Goal: Information Seeking & Learning: Learn about a topic

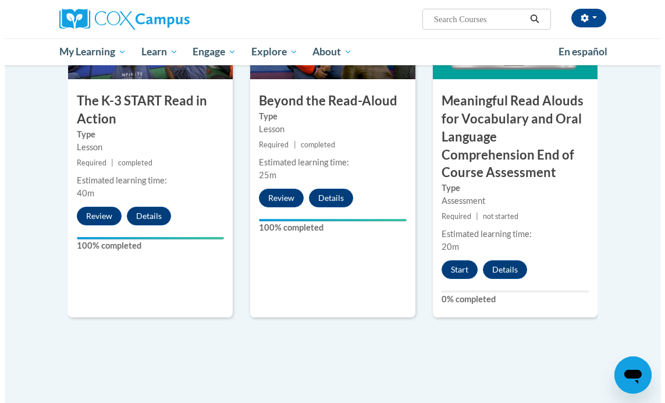
scroll to position [743, 0]
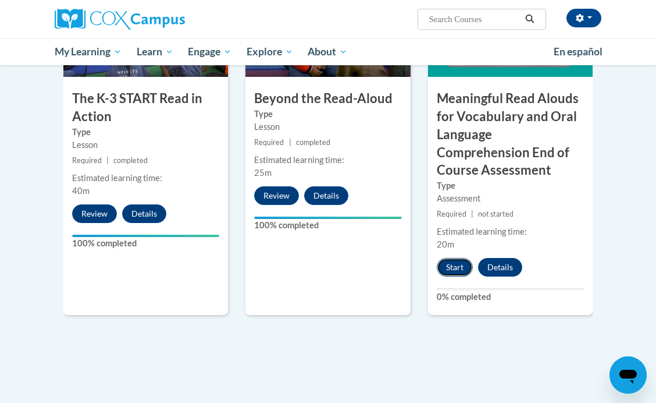
click at [454, 269] on button "Start" at bounding box center [455, 267] width 36 height 19
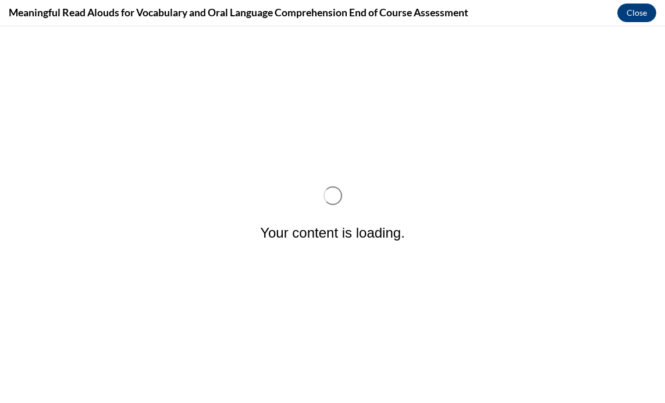
scroll to position [0, 0]
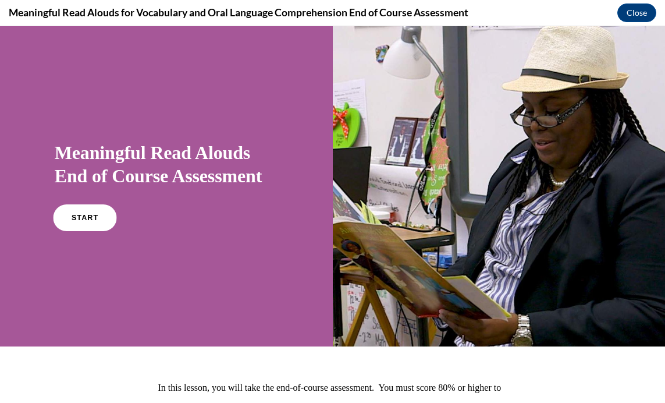
click at [79, 219] on span "START" at bounding box center [85, 218] width 27 height 9
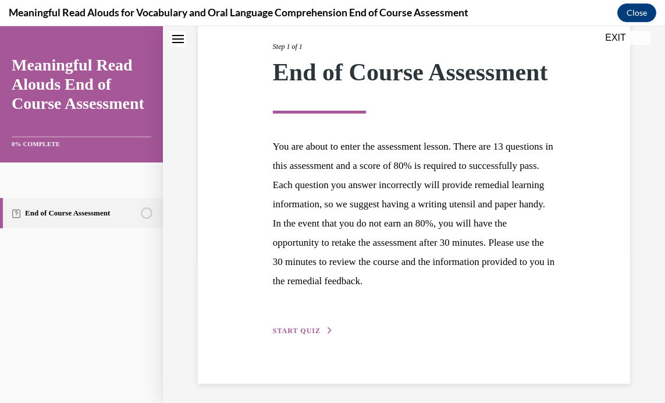
scroll to position [148, 0]
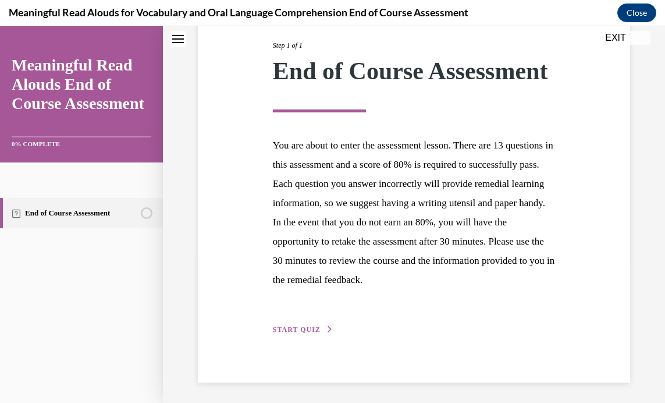
click at [294, 335] on button "START QUIZ" at bounding box center [303, 329] width 61 height 10
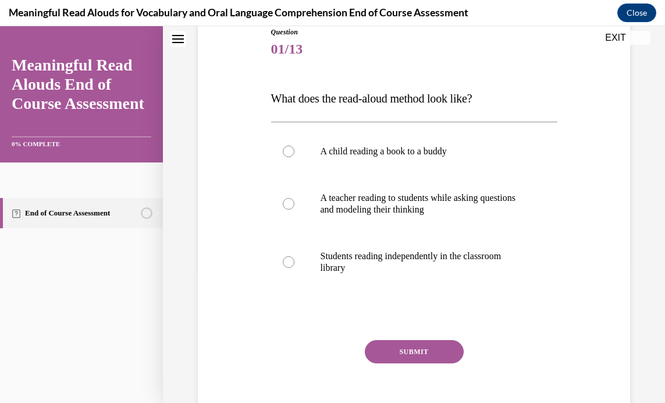
scroll to position [141, 0]
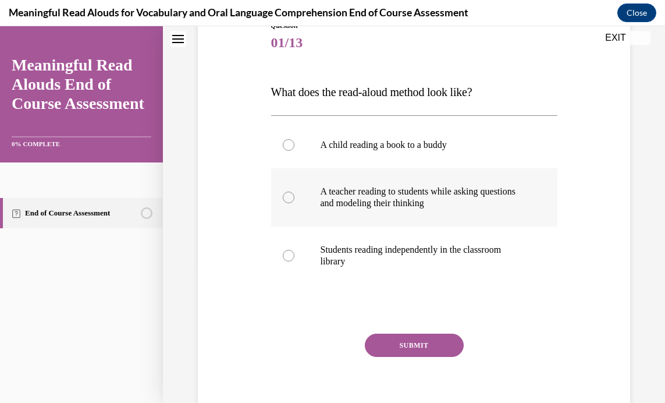
click at [286, 194] on div at bounding box center [289, 197] width 12 height 12
click at [286, 194] on input "A teacher reading to students while asking questions and modeling their thinking" at bounding box center [289, 197] width 12 height 12
radio input "true"
click at [412, 339] on button "SUBMIT" at bounding box center [414, 344] width 99 height 23
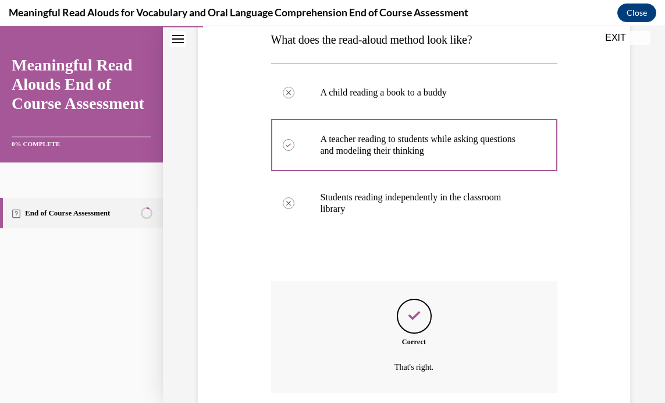
scroll to position [285, 0]
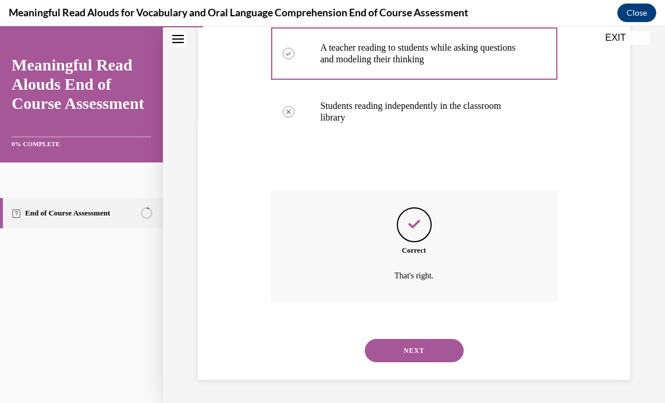
click at [411, 345] on button "NEXT" at bounding box center [414, 350] width 99 height 23
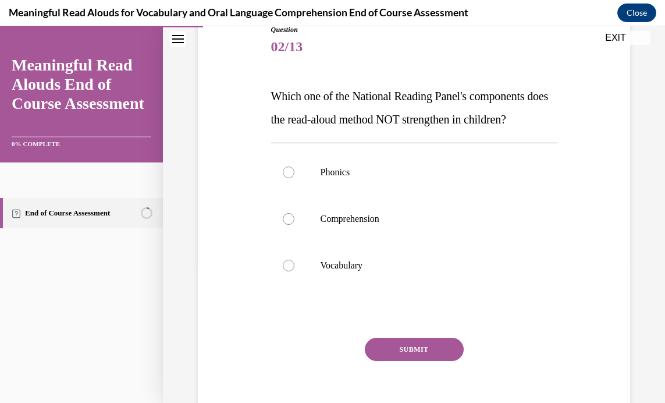
scroll to position [138, 0]
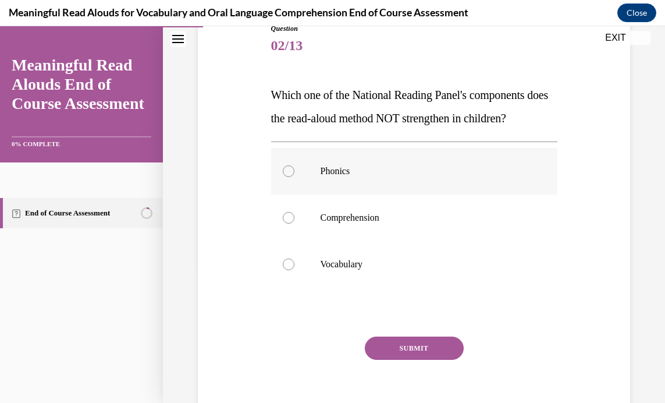
click at [283, 177] on div at bounding box center [289, 171] width 12 height 12
click at [283, 177] on input "Phonics" at bounding box center [289, 171] width 12 height 12
radio input "true"
click at [405, 360] on button "SUBMIT" at bounding box center [414, 347] width 99 height 23
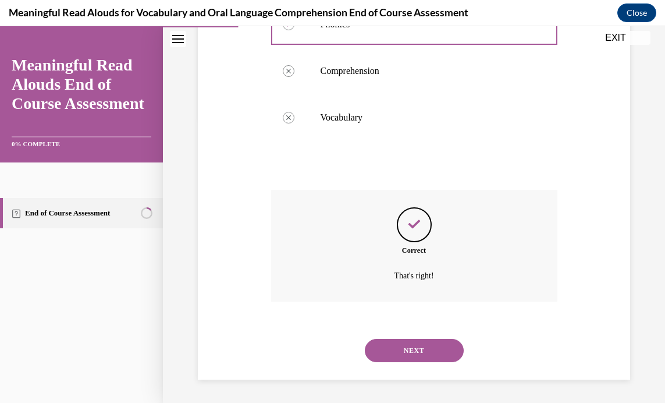
scroll to position [308, 0]
click at [405, 345] on button "NEXT" at bounding box center [414, 350] width 99 height 23
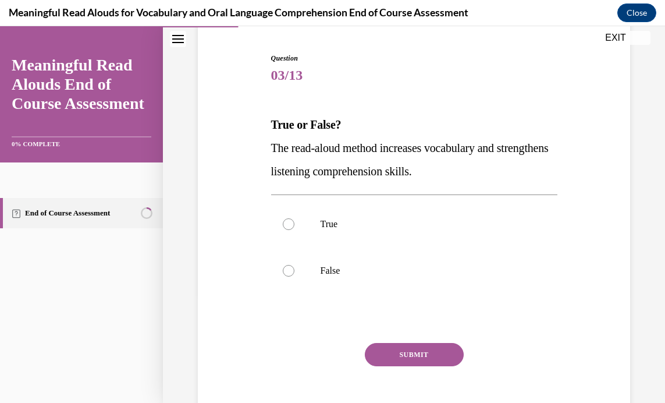
scroll to position [117, 0]
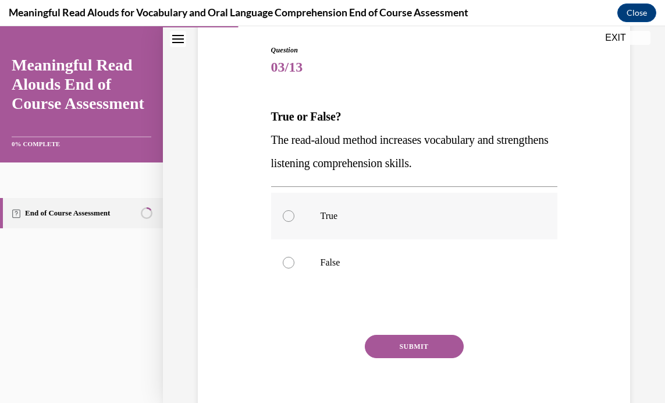
click at [290, 217] on div at bounding box center [289, 216] width 12 height 12
click at [290, 217] on input "True" at bounding box center [289, 216] width 12 height 12
radio input "true"
click at [408, 341] on button "SUBMIT" at bounding box center [414, 346] width 99 height 23
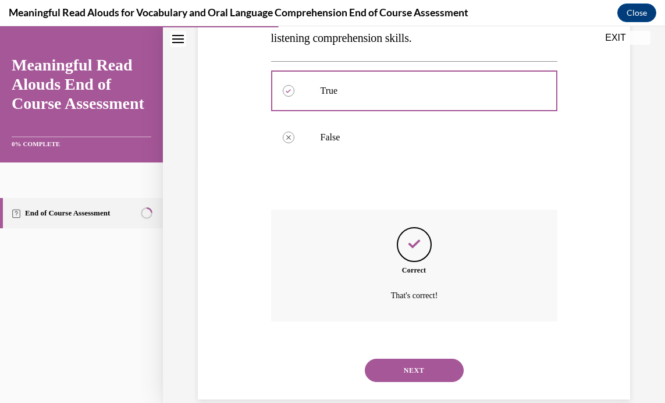
scroll to position [262, 0]
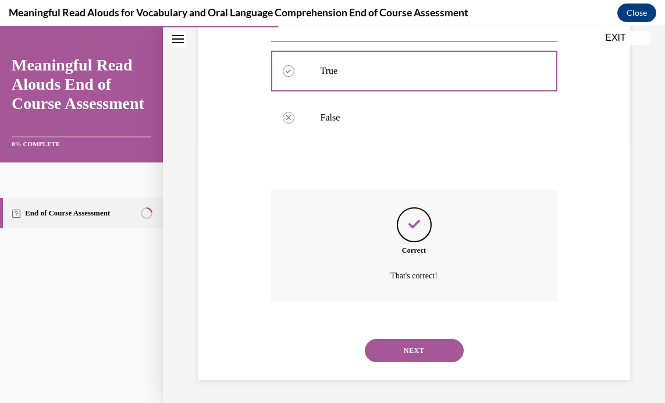
click at [428, 344] on button "NEXT" at bounding box center [414, 350] width 99 height 23
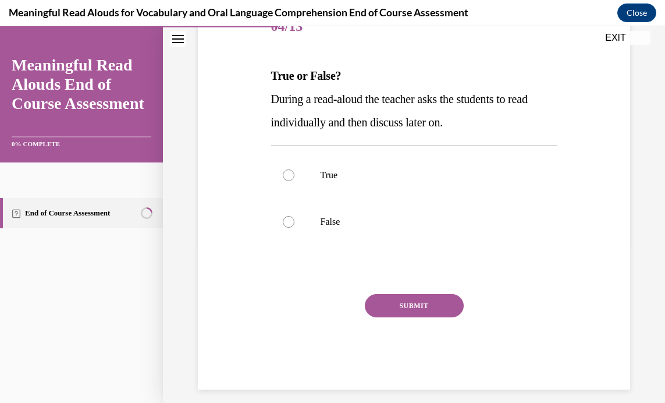
scroll to position [163, 0]
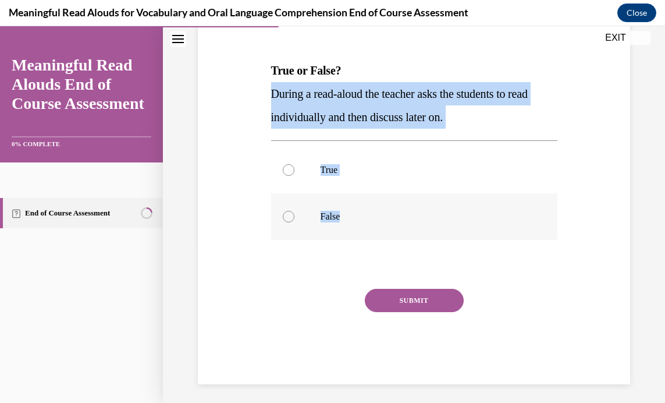
drag, startPoint x: 266, startPoint y: 93, endPoint x: 457, endPoint y: 202, distance: 219.4
click at [456, 204] on div "Question 04/13 True or False? During a read-aloud the teacher asks the students…" at bounding box center [414, 174] width 438 height 420
copy div "During a read-aloud the teacher asks the students to read individually and then…"
click at [278, 219] on label "False" at bounding box center [414, 216] width 286 height 47
click at [283, 219] on input "False" at bounding box center [289, 217] width 12 height 12
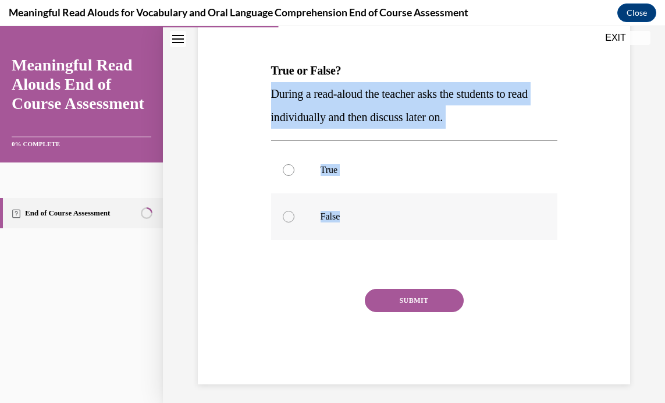
radio input "true"
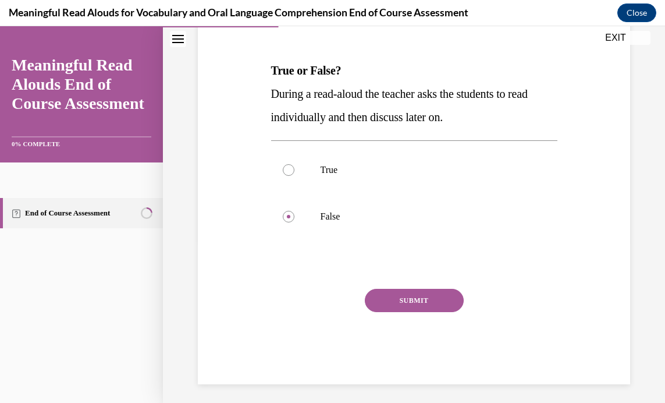
click at [422, 294] on button "SUBMIT" at bounding box center [414, 300] width 99 height 23
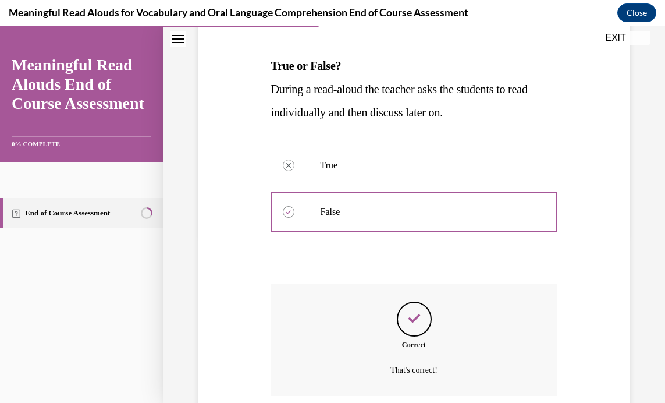
scroll to position [262, 0]
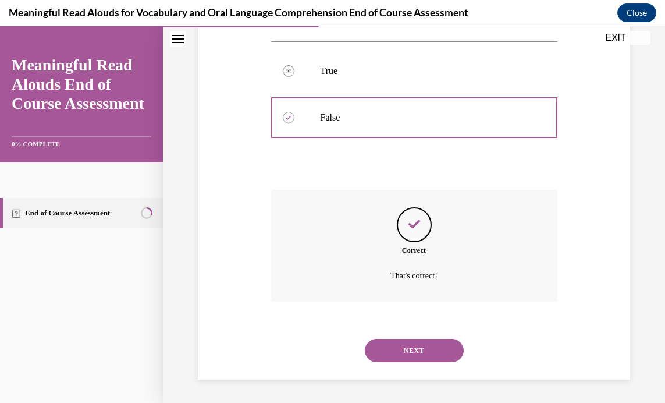
click at [394, 346] on button "NEXT" at bounding box center [414, 350] width 99 height 23
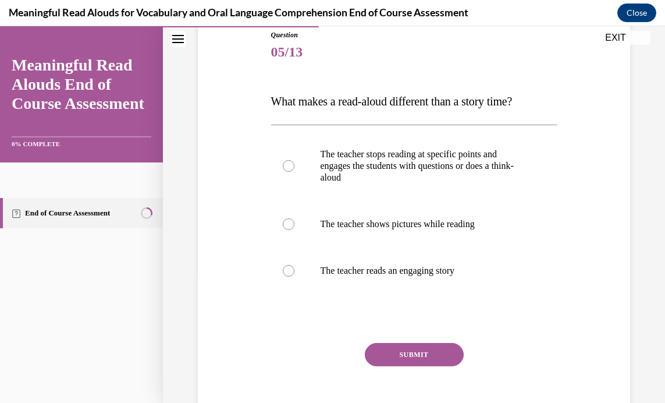
scroll to position [133, 0]
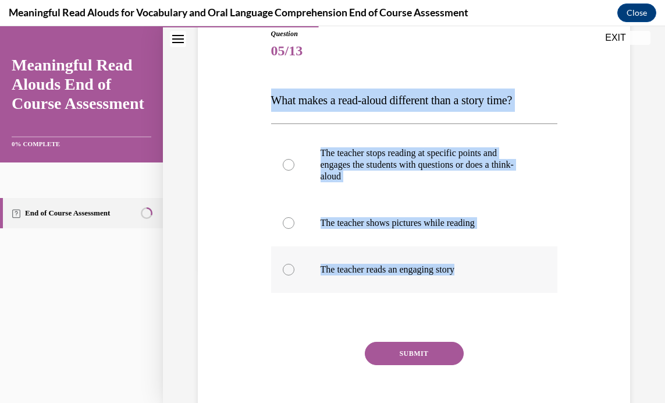
drag, startPoint x: 266, startPoint y: 95, endPoint x: 524, endPoint y: 258, distance: 305.2
click at [524, 258] on div "Question 05/13 What makes a read-aloud different than a story time? The teacher…" at bounding box center [414, 215] width 438 height 443
copy div "What makes a read-aloud different than a story time? The teacher stops reading …"
click at [609, 118] on div "Question 05/13 What makes a read-aloud different than a story time? The teacher…" at bounding box center [414, 215] width 438 height 443
click at [548, 148] on label "The teacher stops reading at specific points and engages the students with ques…" at bounding box center [414, 165] width 286 height 70
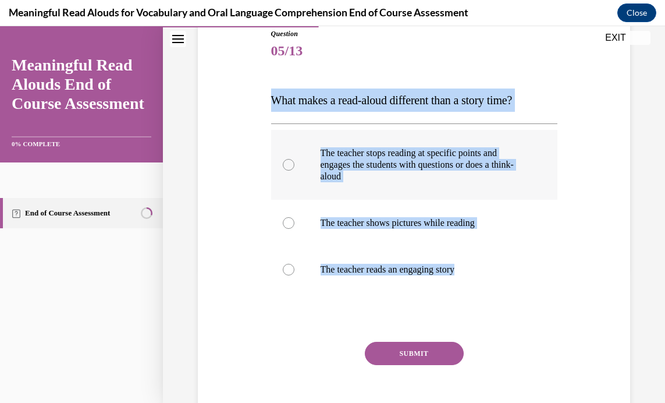
click at [294, 159] on input "The teacher stops reading at specific points and engages the students with ques…" at bounding box center [289, 165] width 12 height 12
radio input "true"
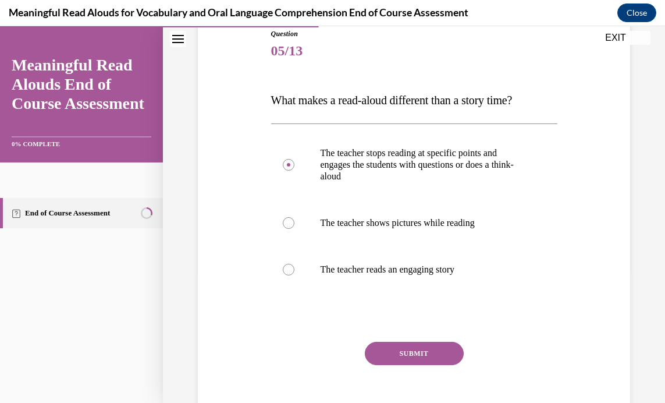
click at [397, 346] on button "SUBMIT" at bounding box center [414, 352] width 99 height 23
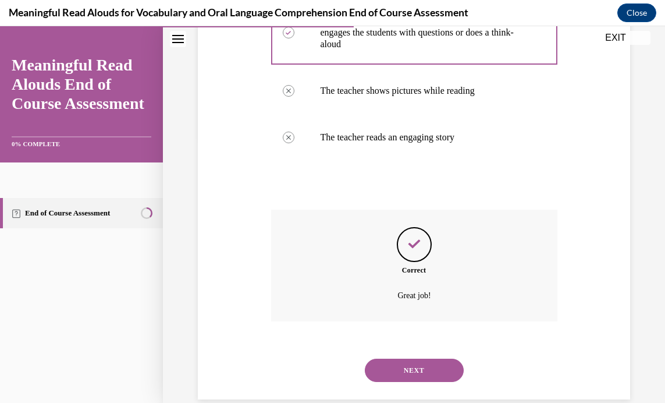
scroll to position [285, 0]
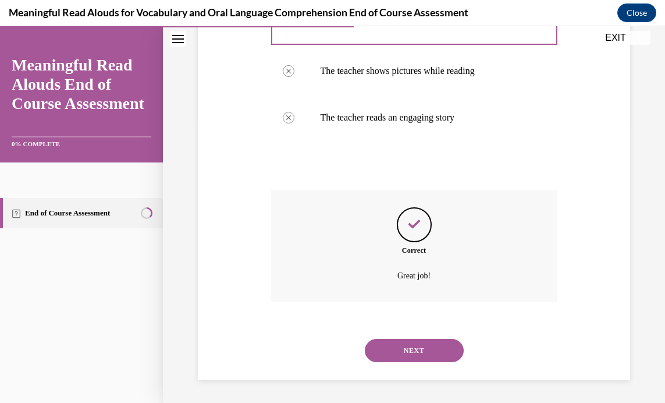
click at [431, 349] on button "NEXT" at bounding box center [414, 350] width 99 height 23
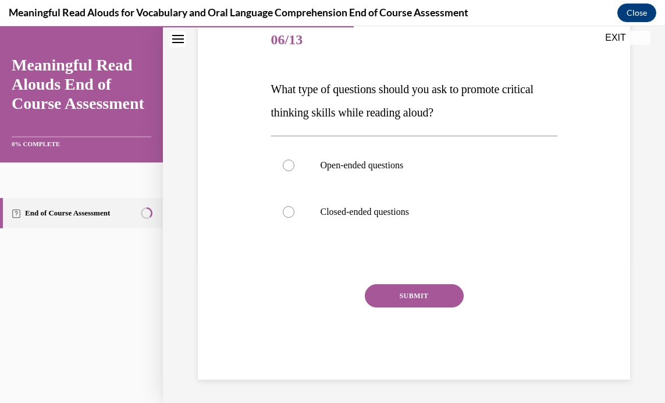
scroll to position [129, 0]
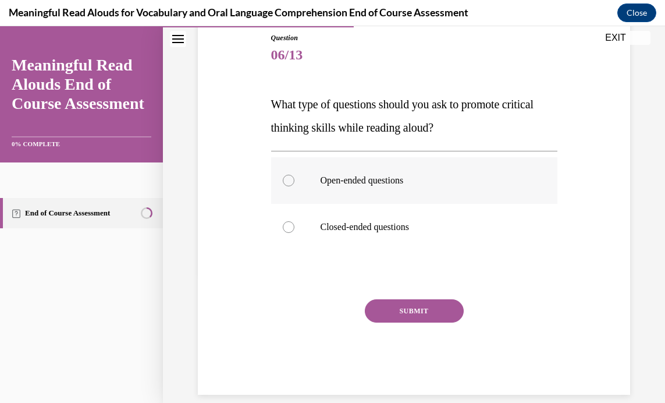
click at [284, 179] on div at bounding box center [289, 181] width 12 height 12
click at [284, 179] on input "Open-ended questions" at bounding box center [289, 181] width 12 height 12
radio input "true"
click at [412, 303] on button "SUBMIT" at bounding box center [414, 310] width 99 height 23
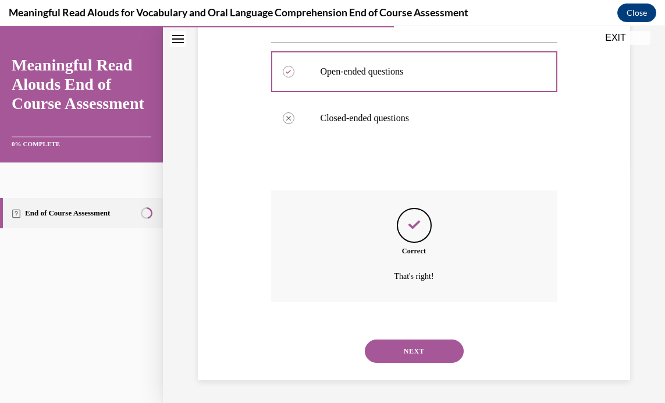
scroll to position [239, 0]
click at [410, 349] on button "NEXT" at bounding box center [414, 350] width 99 height 23
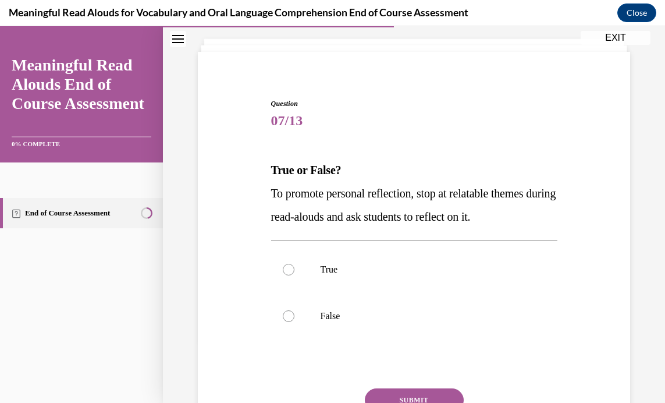
scroll to position [73, 0]
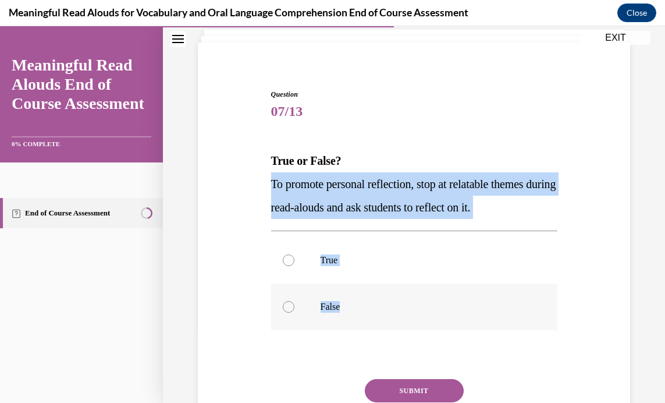
drag, startPoint x: 264, startPoint y: 180, endPoint x: 468, endPoint y: 301, distance: 237.2
click at [468, 301] on div "Question 07/13 True or False? To promote personal reflection, stop at relatable…" at bounding box center [414, 264] width 438 height 420
copy div "To promote personal reflection, stop at relatable themes during read-alouds and…"
click at [287, 260] on div at bounding box center [289, 260] width 12 height 12
click at [287, 260] on input "True" at bounding box center [289, 260] width 12 height 12
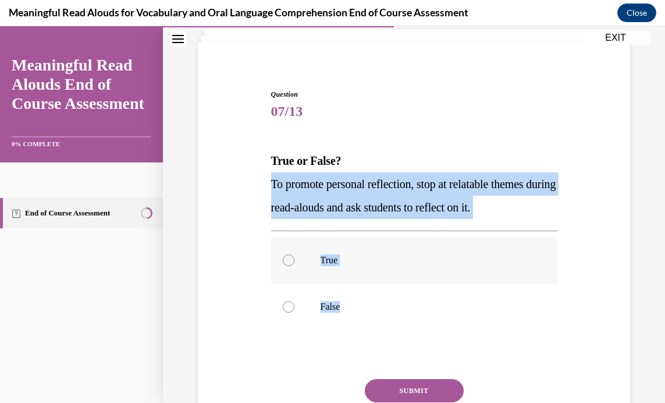
radio input "true"
click at [396, 389] on button "SUBMIT" at bounding box center [414, 390] width 99 height 23
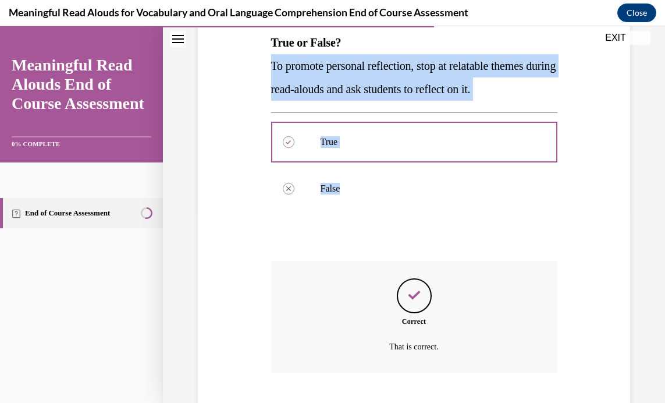
scroll to position [262, 0]
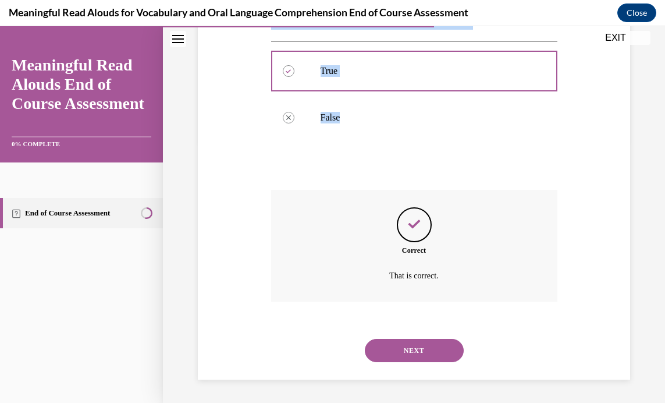
click at [410, 345] on button "NEXT" at bounding box center [414, 350] width 99 height 23
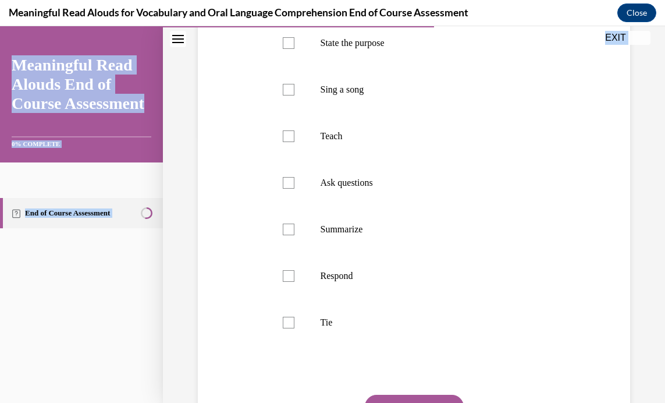
scroll to position [377, 0]
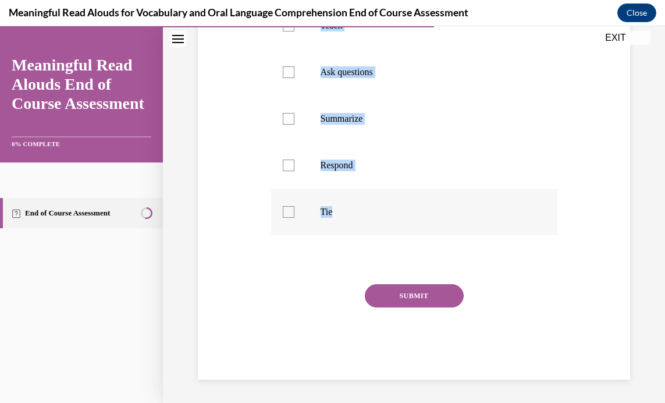
drag, startPoint x: 269, startPoint y: 117, endPoint x: 450, endPoint y: 208, distance: 201.9
click at [450, 208] on div "Question 08/13 Select the components that make up the K-3 START Read Framework.…" at bounding box center [414, 82] width 286 height 595
copy div "Select the components that make up the K-3 START Read Framework. State the purp…"
click at [283, 116] on div at bounding box center [289, 119] width 12 height 12
click at [283, 116] on input "Summarize" at bounding box center [289, 119] width 12 height 12
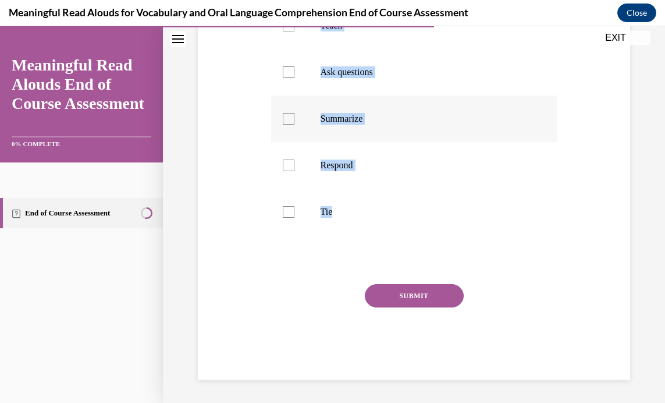
checkbox input "true"
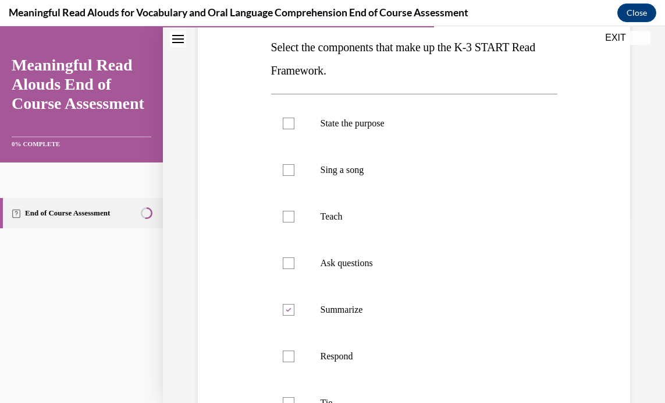
scroll to position [168, 0]
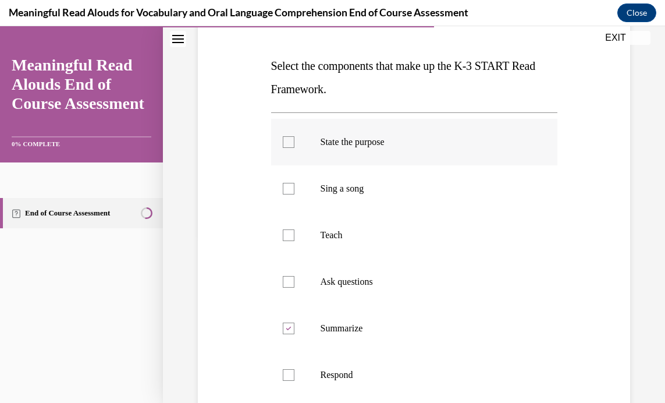
click at [289, 142] on div at bounding box center [289, 142] width 12 height 12
click at [289, 142] on input "State the purpose" at bounding box center [289, 142] width 12 height 12
checkbox input "true"
click at [284, 239] on div at bounding box center [289, 235] width 12 height 12
click at [284, 239] on input "Teach" at bounding box center [289, 235] width 12 height 12
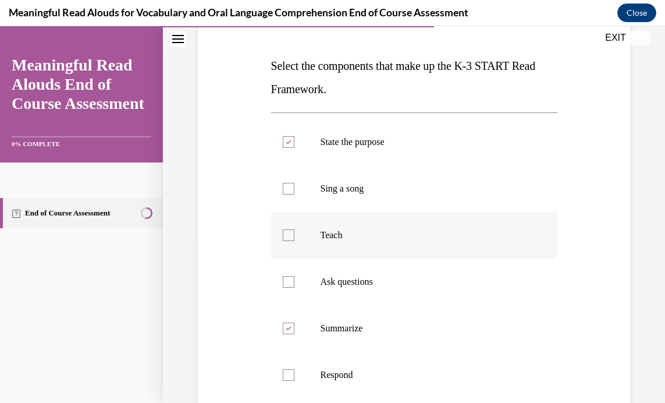
checkbox input "true"
click at [287, 282] on div at bounding box center [289, 282] width 12 height 12
click at [287, 282] on input "Ask questions" at bounding box center [289, 282] width 12 height 12
checkbox input "true"
drag, startPoint x: 287, startPoint y: 373, endPoint x: 360, endPoint y: 353, distance: 75.0
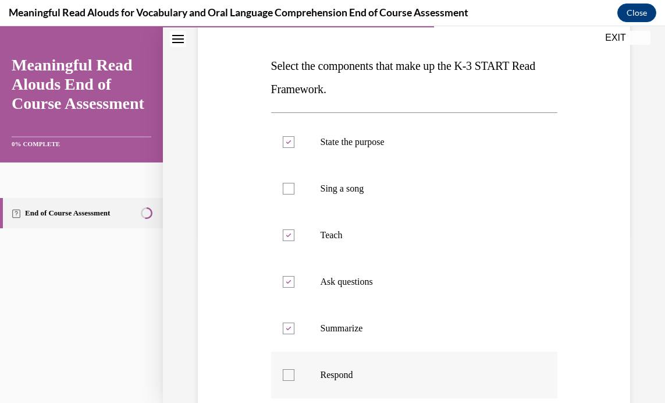
click at [293, 372] on label "Respond" at bounding box center [414, 374] width 286 height 47
click at [293, 372] on input "Respond" at bounding box center [289, 375] width 12 height 12
checkbox input "true"
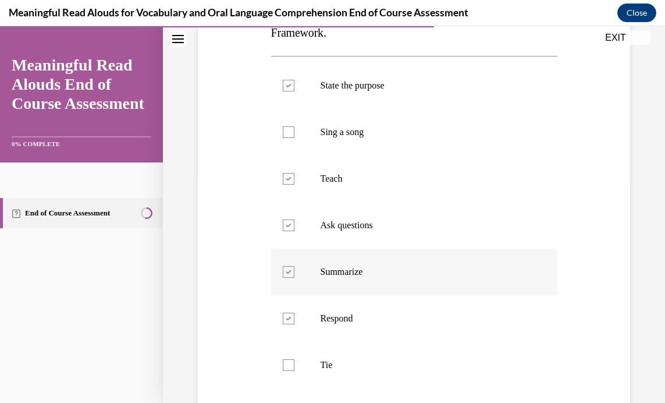
scroll to position [225, 0]
drag, startPoint x: 288, startPoint y: 268, endPoint x: 348, endPoint y: 275, distance: 60.4
click at [293, 269] on label "Summarize" at bounding box center [414, 270] width 286 height 47
click at [293, 269] on input "Summarize" at bounding box center [289, 271] width 12 height 12
checkbox input "false"
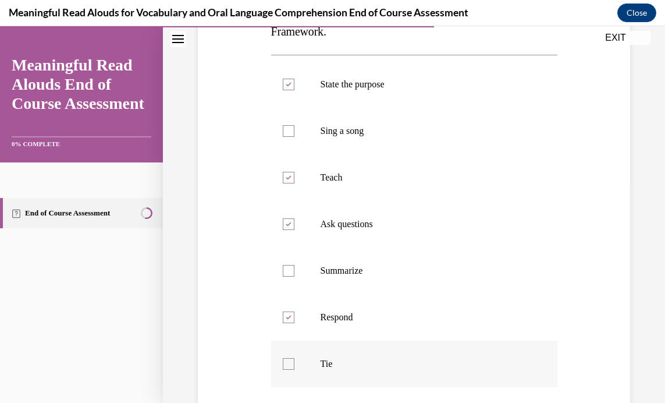
drag, startPoint x: 289, startPoint y: 361, endPoint x: 304, endPoint y: 358, distance: 16.0
click at [290, 361] on div at bounding box center [289, 364] width 12 height 12
click at [290, 361] on input "Tie" at bounding box center [289, 364] width 12 height 12
checkbox input "true"
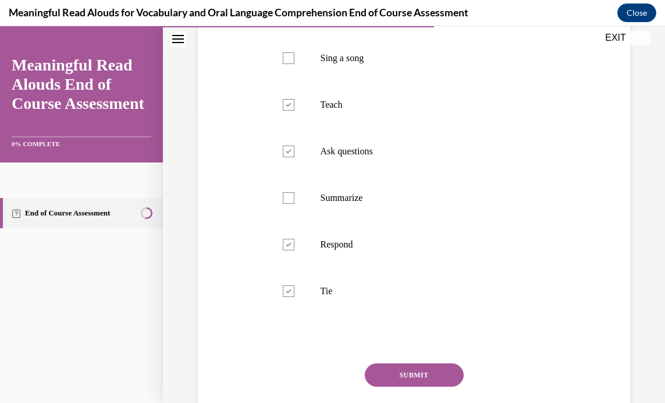
click at [419, 368] on button "SUBMIT" at bounding box center [414, 374] width 99 height 23
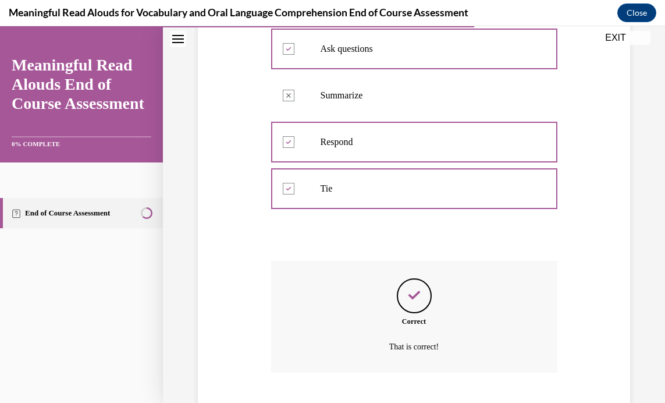
scroll to position [471, 0]
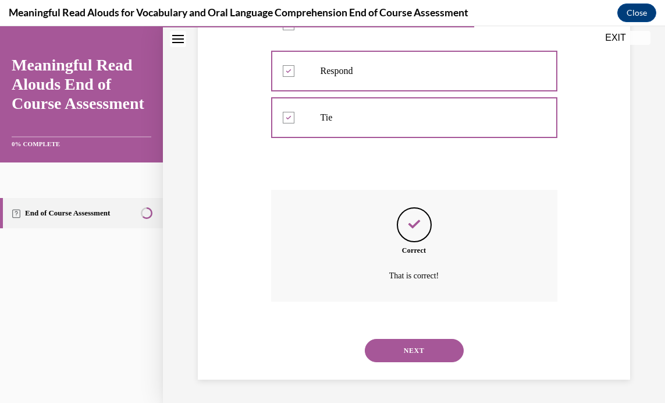
click at [394, 346] on button "NEXT" at bounding box center [414, 350] width 99 height 23
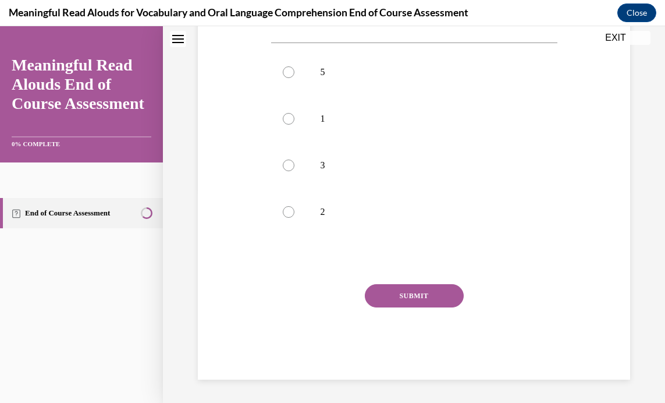
scroll to position [0, 0]
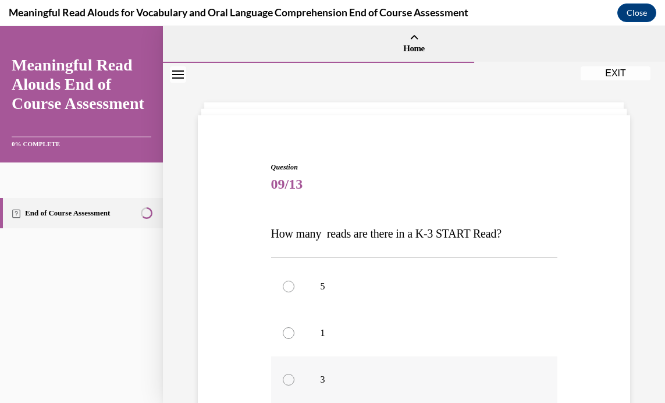
click at [286, 377] on div at bounding box center [289, 379] width 12 height 12
click at [286, 377] on input "3" at bounding box center [289, 379] width 12 height 12
radio input "true"
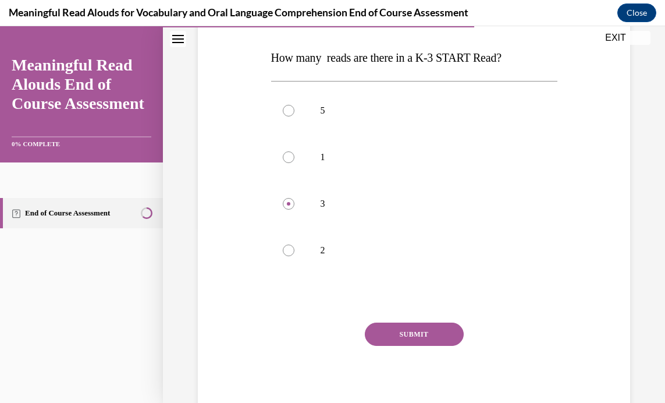
scroll to position [190, 0]
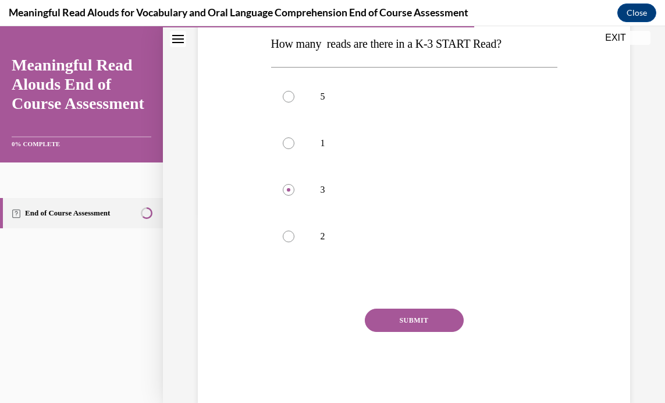
click at [412, 312] on button "SUBMIT" at bounding box center [414, 319] width 99 height 23
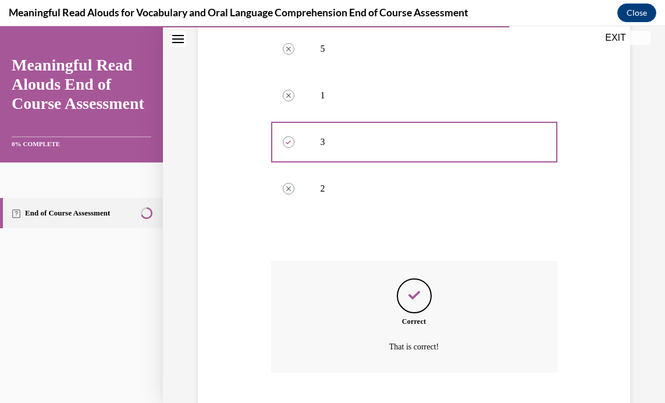
scroll to position [308, 0]
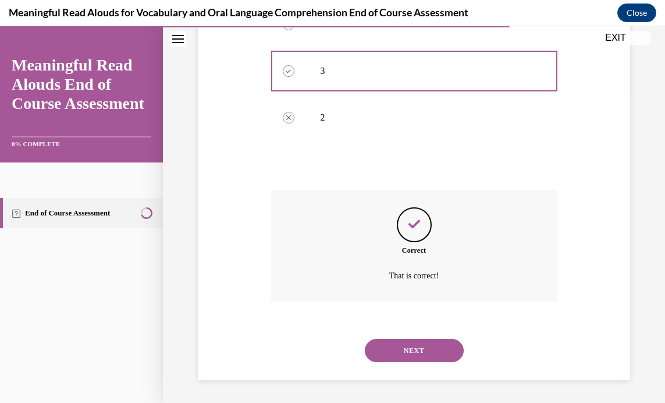
click at [401, 343] on button "NEXT" at bounding box center [414, 350] width 99 height 23
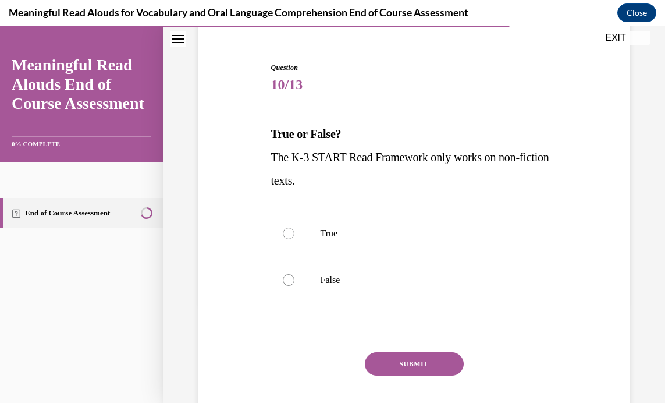
scroll to position [113, 0]
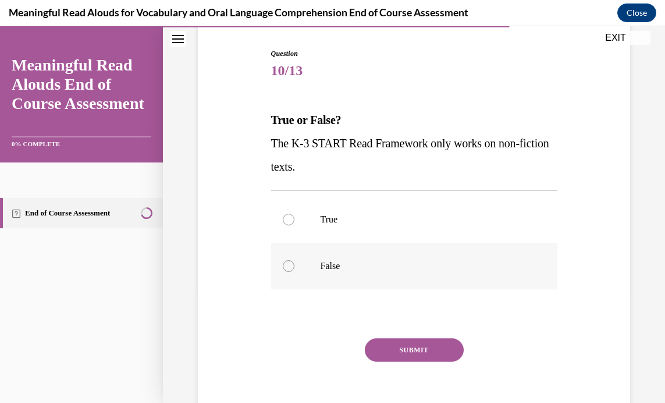
click at [285, 266] on div at bounding box center [289, 266] width 12 height 12
click at [285, 266] on input "False" at bounding box center [289, 266] width 12 height 12
radio input "true"
click at [405, 347] on button "SUBMIT" at bounding box center [414, 349] width 99 height 23
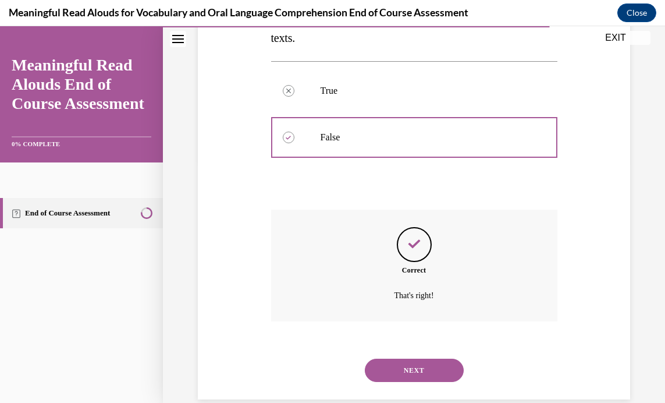
scroll to position [262, 0]
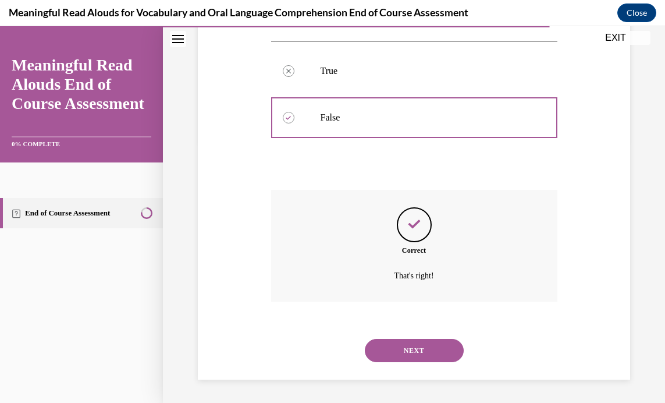
click at [407, 344] on button "NEXT" at bounding box center [414, 350] width 99 height 23
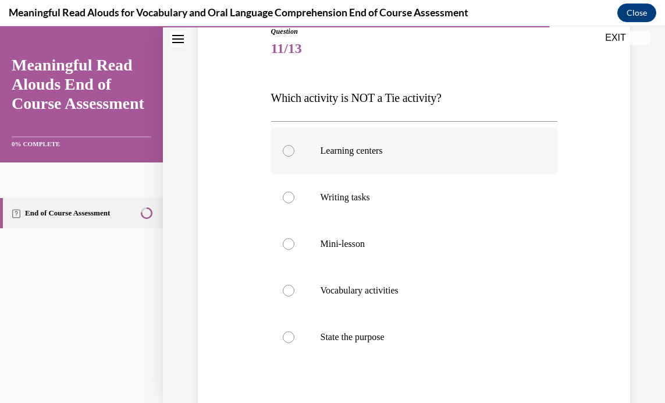
scroll to position [138, 0]
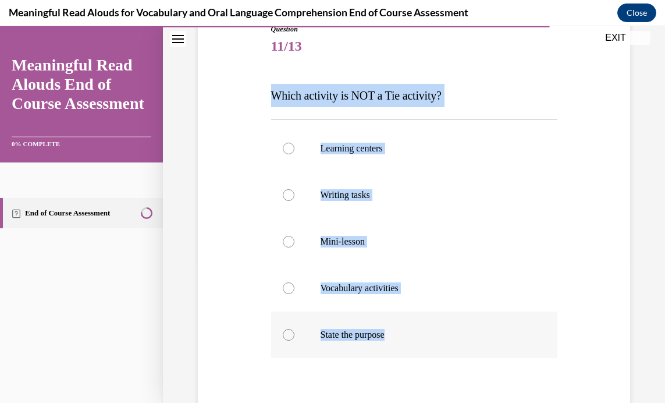
drag, startPoint x: 268, startPoint y: 93, endPoint x: 451, endPoint y: 338, distance: 305.9
click at [451, 338] on div "Question 11/13 Which activity is NOT a Tie activity? Learning centers Writing t…" at bounding box center [414, 254] width 292 height 496
copy div "Which activity is NOT a Tie activity? Learning centers Writing tasks Mini-lesso…"
click at [552, 187] on div "Question 11/13 Which activity is NOT a Tie activity? Learning centers Writing t…" at bounding box center [414, 254] width 292 height 496
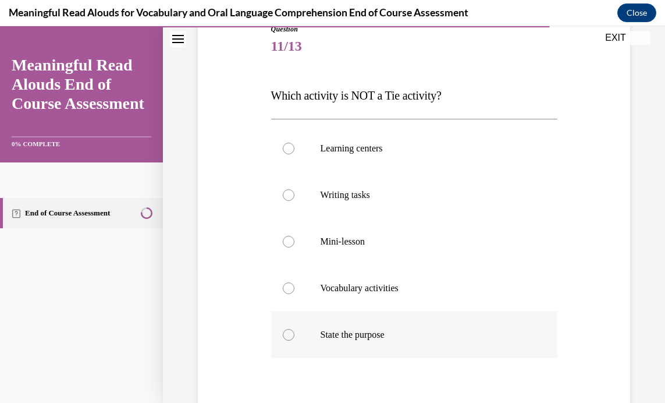
click at [287, 330] on div at bounding box center [289, 335] width 12 height 12
click at [287, 330] on input "State the purpose" at bounding box center [289, 335] width 12 height 12
radio input "true"
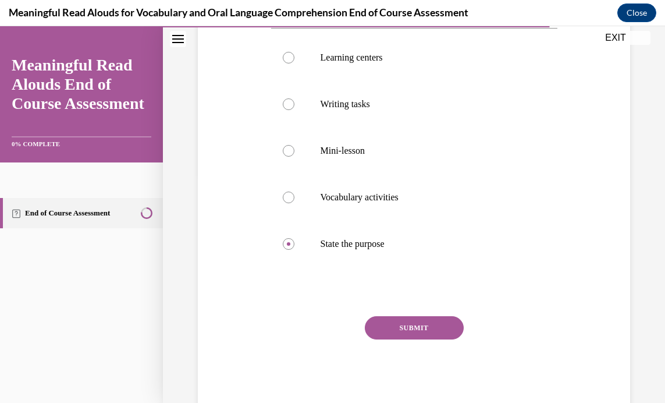
scroll to position [261, 0]
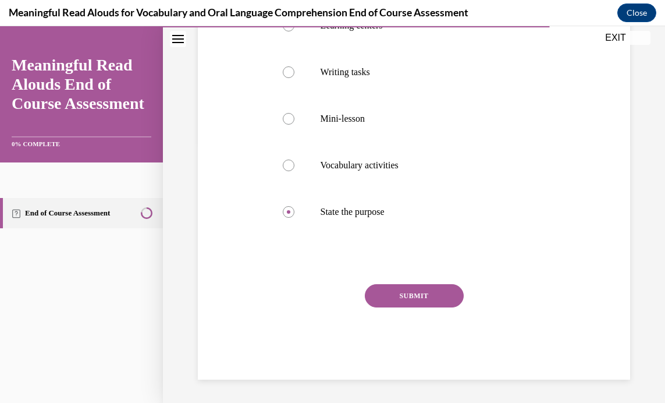
click at [381, 286] on button "SUBMIT" at bounding box center [414, 295] width 99 height 23
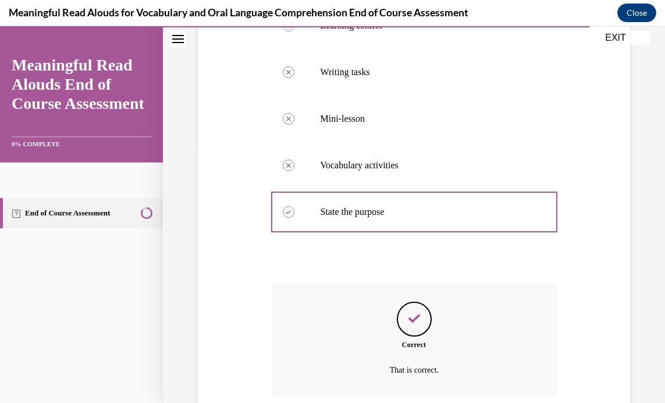
scroll to position [355, 0]
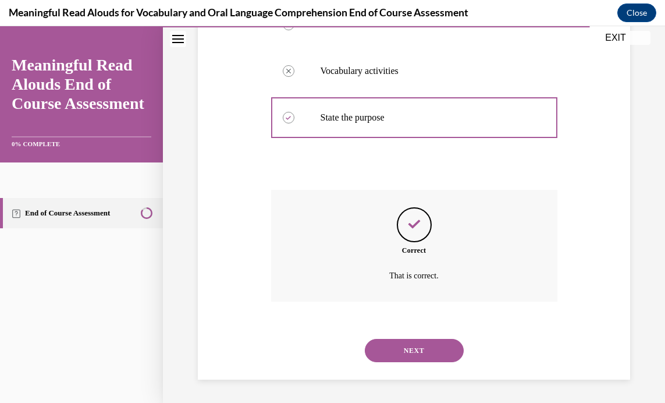
click at [403, 346] on button "NEXT" at bounding box center [414, 350] width 99 height 23
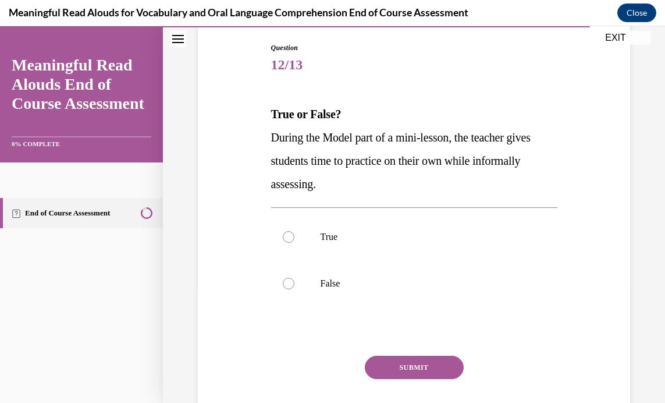
scroll to position [121, 0]
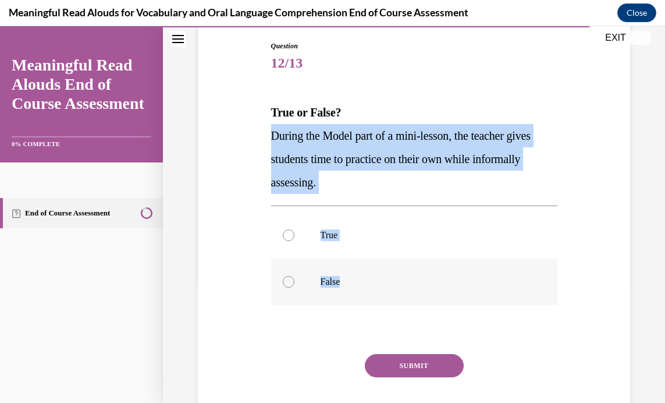
drag, startPoint x: 266, startPoint y: 131, endPoint x: 394, endPoint y: 283, distance: 198.7
click at [394, 283] on div "Question 12/13 True or False? During the Model part of a mini-lesson, the teach…" at bounding box center [414, 236] width 292 height 426
drag, startPoint x: 394, startPoint y: 283, endPoint x: 314, endPoint y: 150, distance: 155.7
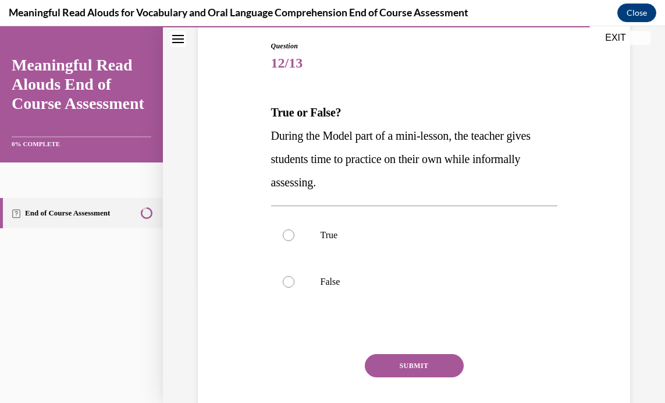
drag, startPoint x: 314, startPoint y: 150, endPoint x: 428, endPoint y: 94, distance: 127.0
click at [451, 91] on div "Question 12/13 True or False? During the Model part of a mini-lesson, the teach…" at bounding box center [414, 245] width 286 height 408
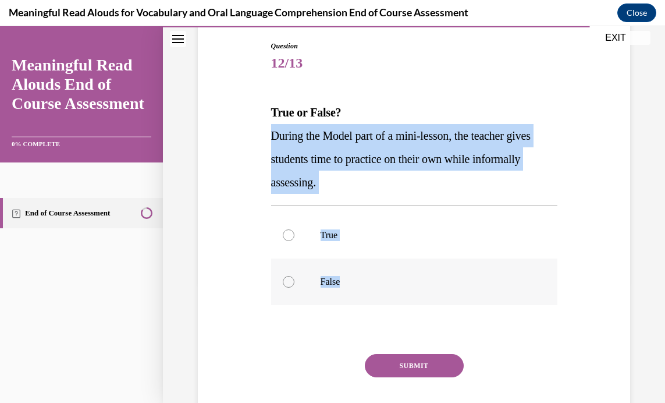
drag, startPoint x: 261, startPoint y: 133, endPoint x: 393, endPoint y: 277, distance: 195.6
click at [393, 277] on div "Question 12/13 True or False? During the Model part of a mini-lesson, the teach…" at bounding box center [414, 227] width 438 height 443
drag, startPoint x: 393, startPoint y: 277, endPoint x: 341, endPoint y: 151, distance: 136.7
copy div "During the Model part of a mini-lesson, the teacher gives students time to prac…"
click at [590, 147] on div "Question 12/13 True or False? During the Model part of a mini-lesson, the teach…" at bounding box center [414, 227] width 438 height 443
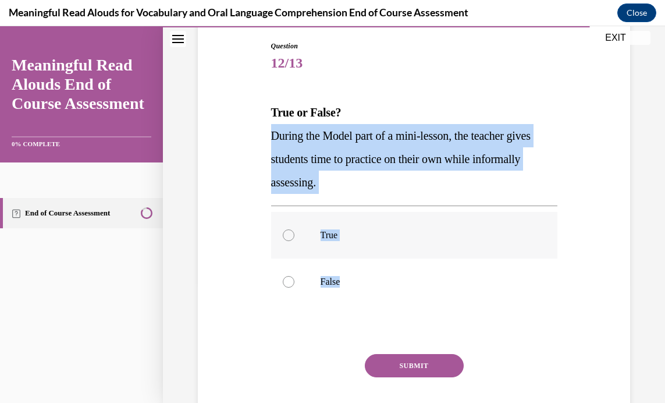
click at [467, 244] on label "True" at bounding box center [414, 235] width 286 height 47
click at [294, 241] on input "True" at bounding box center [289, 235] width 12 height 12
radio input "true"
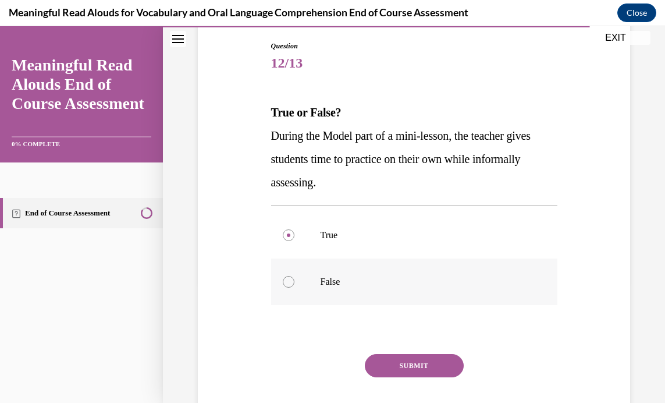
click at [288, 283] on div at bounding box center [289, 282] width 12 height 12
click at [288, 283] on input "False" at bounding box center [289, 282] width 12 height 12
radio input "true"
click at [409, 360] on button "SUBMIT" at bounding box center [414, 365] width 99 height 23
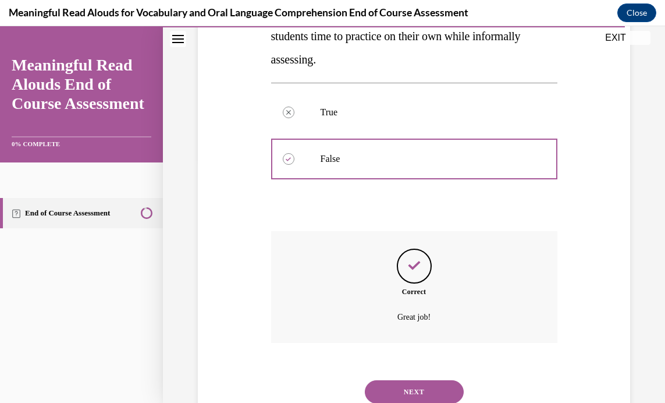
scroll to position [285, 0]
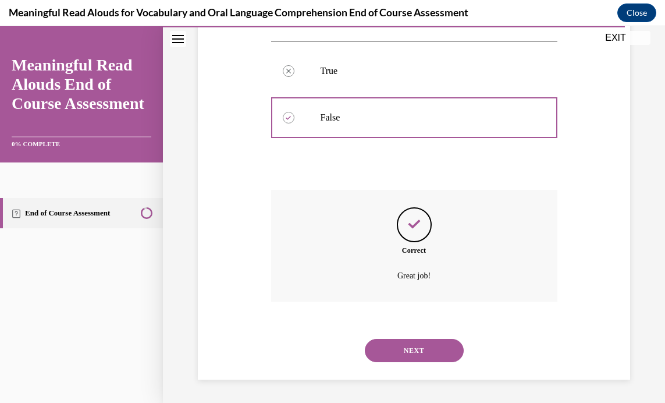
click at [419, 346] on button "NEXT" at bounding box center [414, 350] width 99 height 23
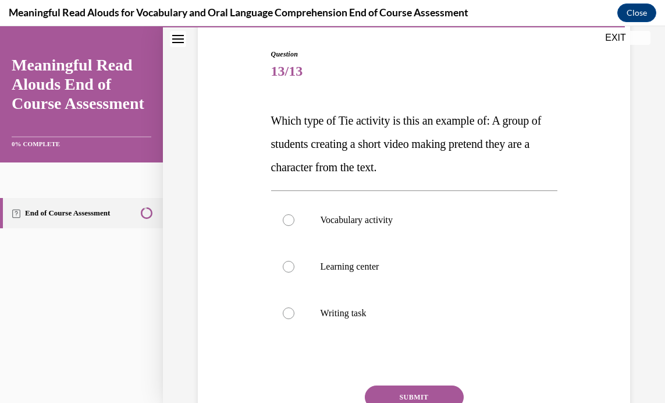
scroll to position [117, 0]
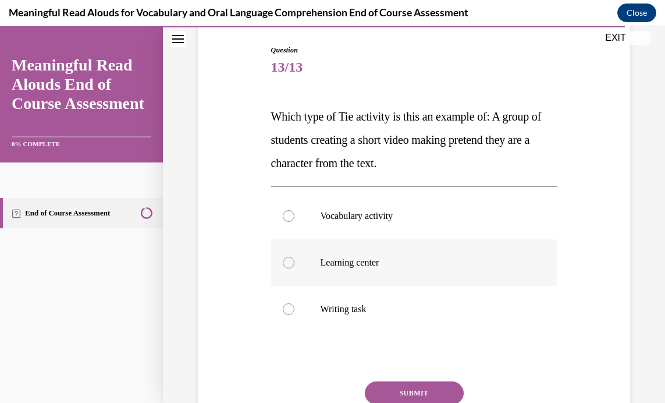
click at [283, 262] on div at bounding box center [289, 263] width 12 height 12
click at [283, 262] on input "Learning center" at bounding box center [289, 263] width 12 height 12
radio input "true"
click at [402, 386] on button "SUBMIT" at bounding box center [414, 392] width 99 height 23
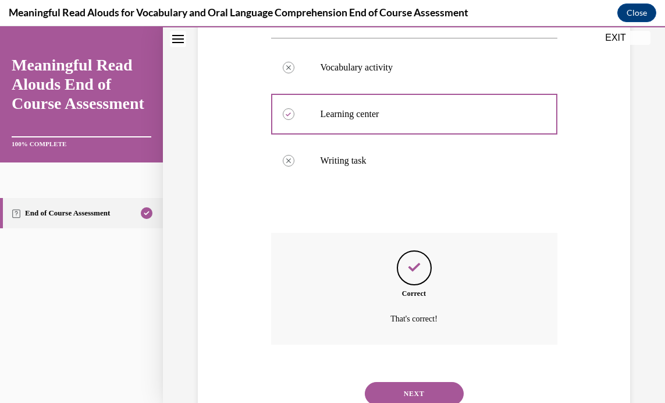
scroll to position [308, 0]
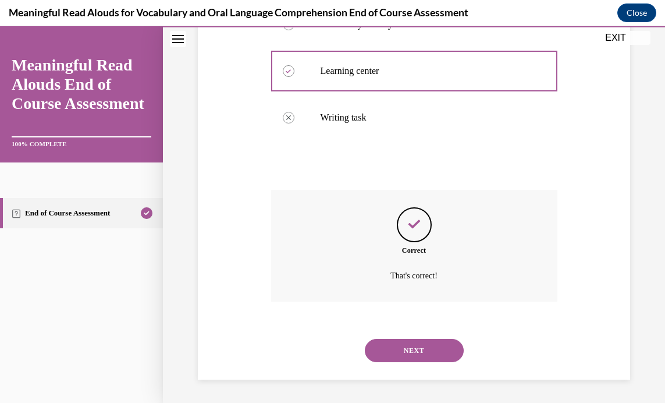
click at [414, 343] on button "NEXT" at bounding box center [414, 350] width 99 height 23
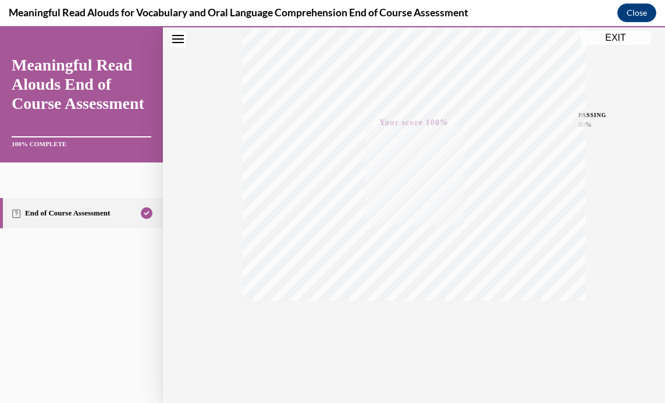
scroll to position [220, 0]
click at [613, 38] on button "EXIT" at bounding box center [616, 38] width 70 height 14
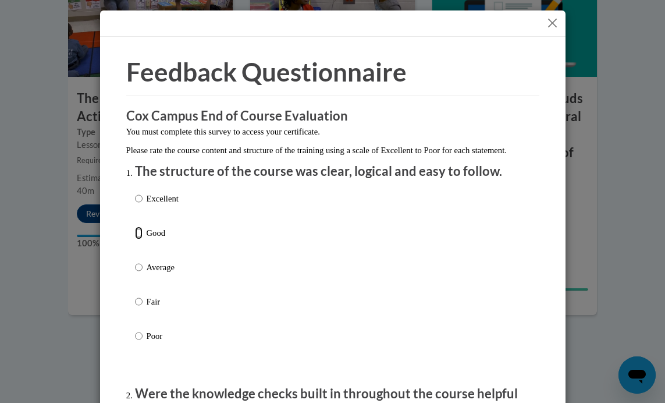
click at [135, 239] on input "Good" at bounding box center [139, 232] width 8 height 13
radio input "true"
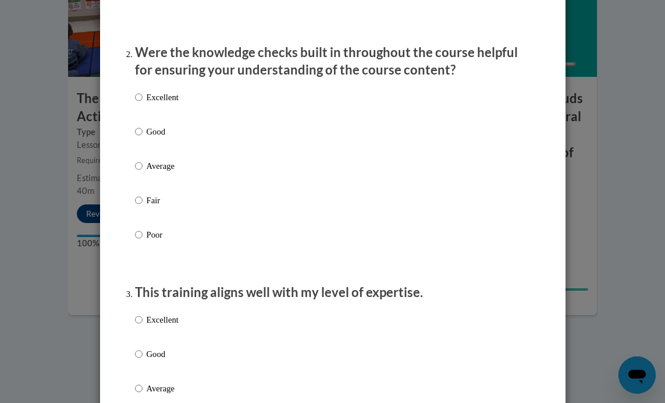
scroll to position [348, 0]
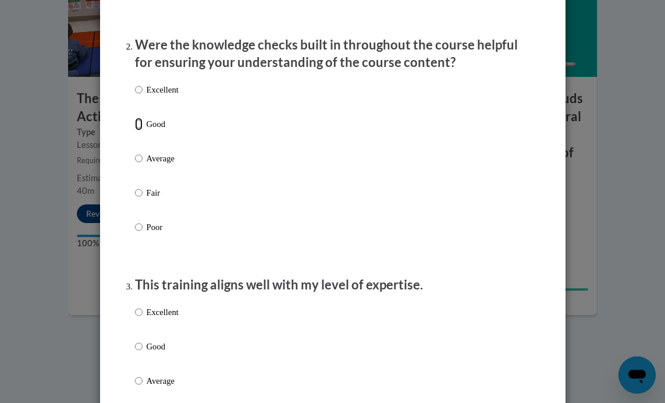
click at [135, 130] on input "Good" at bounding box center [139, 124] width 8 height 13
radio input "true"
click at [138, 350] on div "Excellent Good Average Fair Poor" at bounding box center [157, 390] width 44 height 180
click at [137, 353] on input "Good" at bounding box center [139, 346] width 8 height 13
radio input "true"
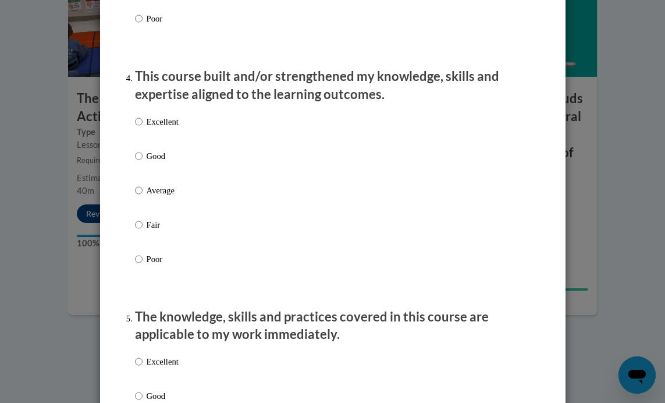
scroll to position [790, 0]
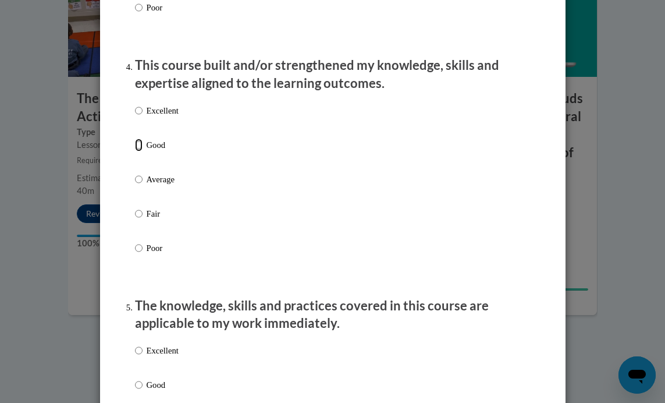
click at [135, 151] on input "Good" at bounding box center [139, 144] width 8 height 13
radio input "true"
click at [136, 391] on input "Good" at bounding box center [139, 384] width 8 height 13
radio input "true"
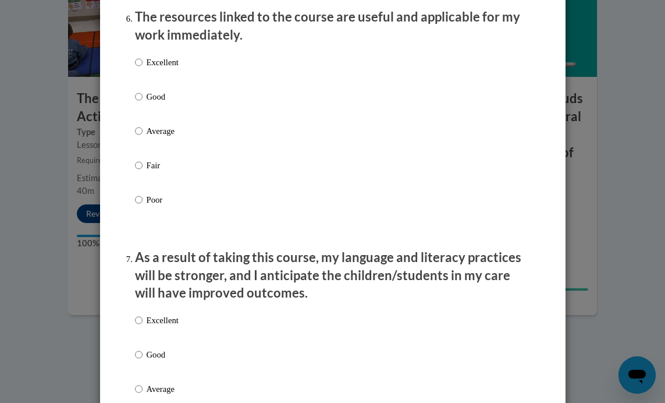
scroll to position [1322, 0]
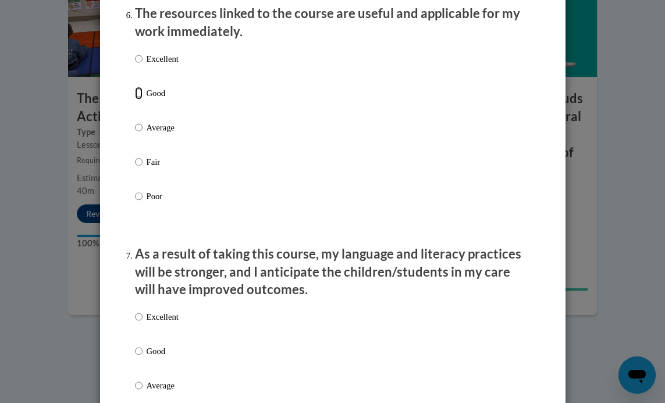
click at [135, 99] on input "Good" at bounding box center [139, 93] width 8 height 13
radio input "true"
drag, startPoint x: 132, startPoint y: 358, endPoint x: 172, endPoint y: 356, distance: 39.6
click at [135, 357] on input "Good" at bounding box center [139, 350] width 8 height 13
radio input "true"
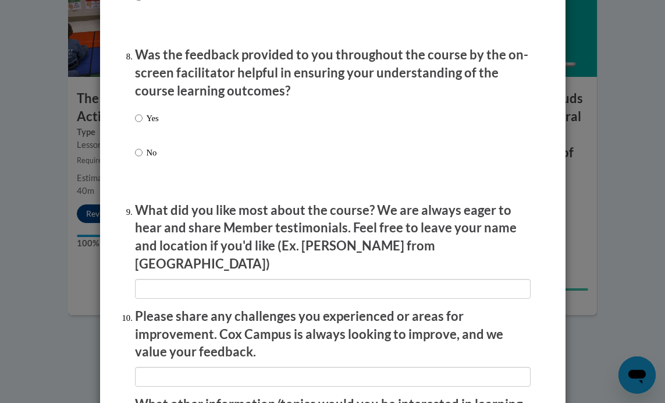
scroll to position [1786, 0]
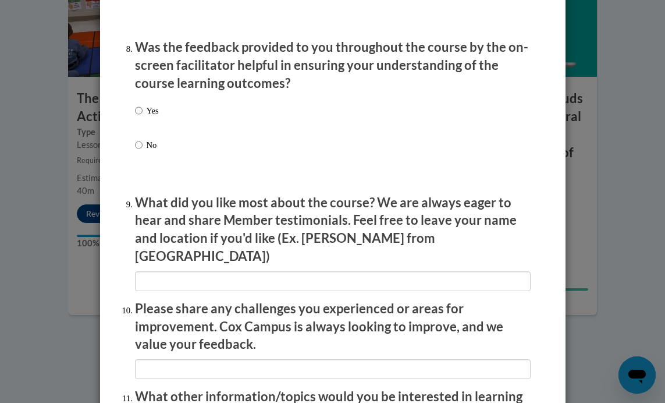
click at [138, 119] on label "Yes" at bounding box center [147, 119] width 24 height 31
click at [138, 117] on input "Yes" at bounding box center [139, 110] width 8 height 13
radio input "true"
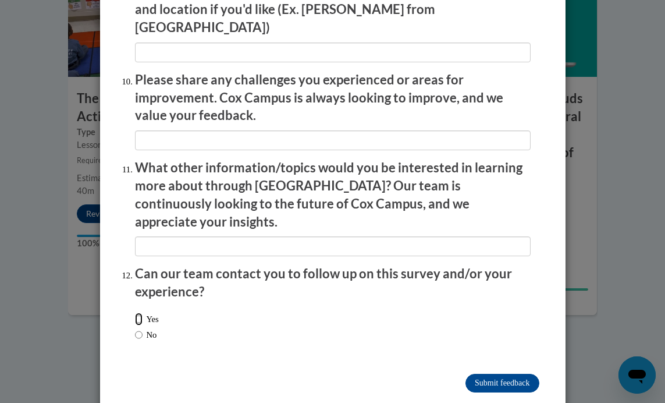
click at [135, 312] on input "Yes" at bounding box center [139, 318] width 8 height 13
radio input "true"
click at [504, 373] on input "Submit feedback" at bounding box center [501, 382] width 73 height 19
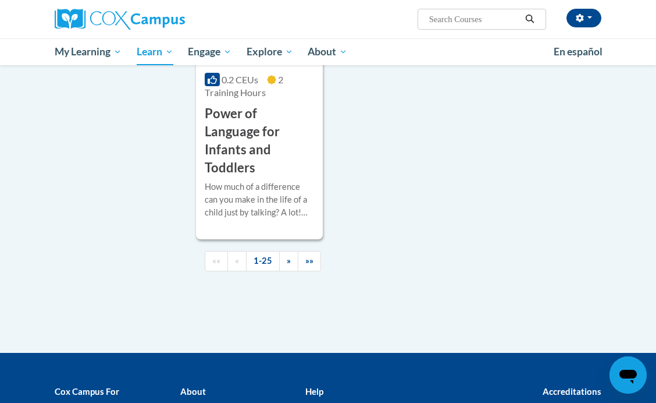
scroll to position [3097, 0]
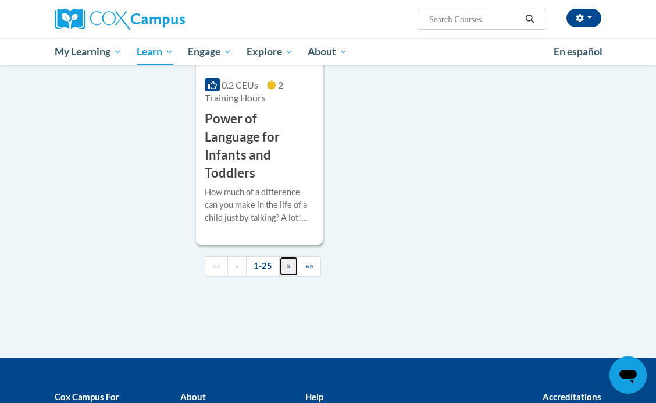
click at [290, 261] on span "»" at bounding box center [289, 266] width 4 height 10
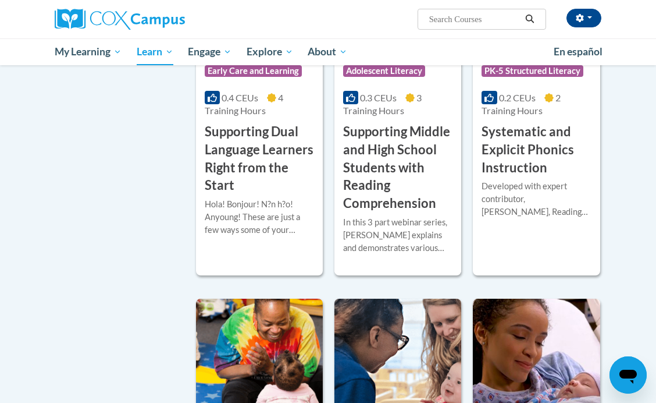
scroll to position [1158, 0]
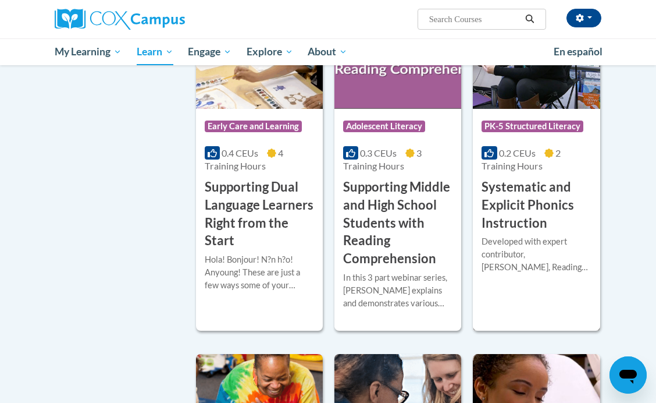
click at [512, 186] on h3 "Systematic and Explicit Phonics Instruction" at bounding box center [536, 205] width 109 height 54
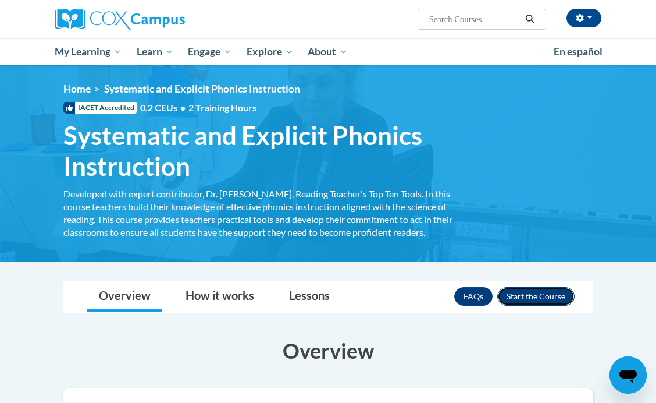
click at [528, 291] on button "Enroll" at bounding box center [535, 296] width 77 height 19
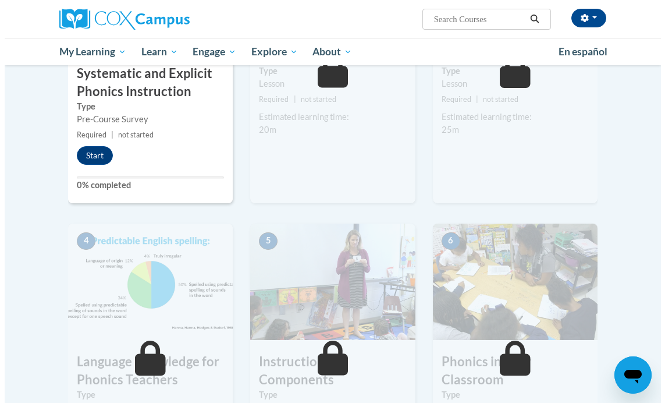
scroll to position [411, 0]
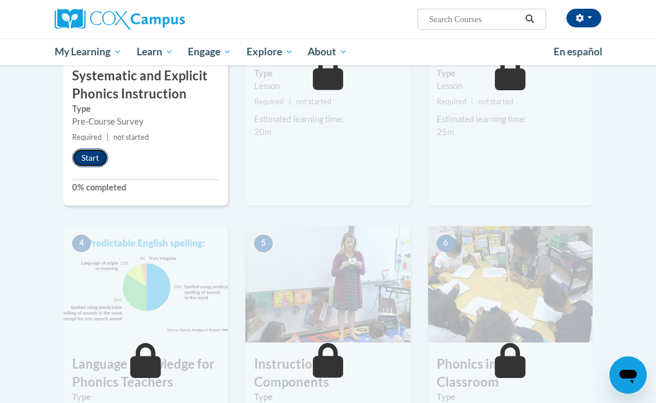
click at [90, 161] on button "Start" at bounding box center [90, 157] width 36 height 19
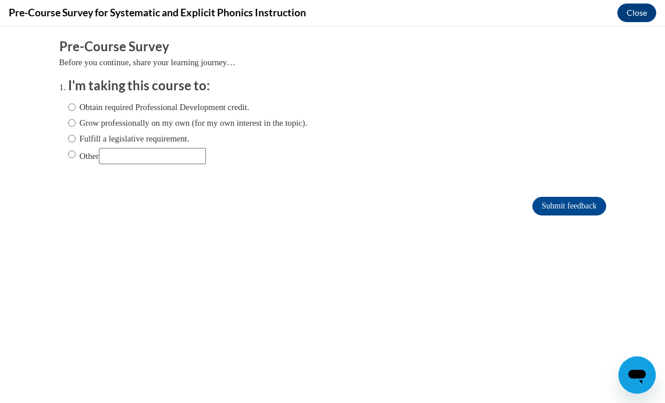
scroll to position [0, 0]
click at [68, 121] on input "Grow professionally on my own (for my own interest in the topic)." at bounding box center [72, 122] width 8 height 13
radio input "true"
click at [556, 205] on input "Submit feedback" at bounding box center [568, 206] width 73 height 19
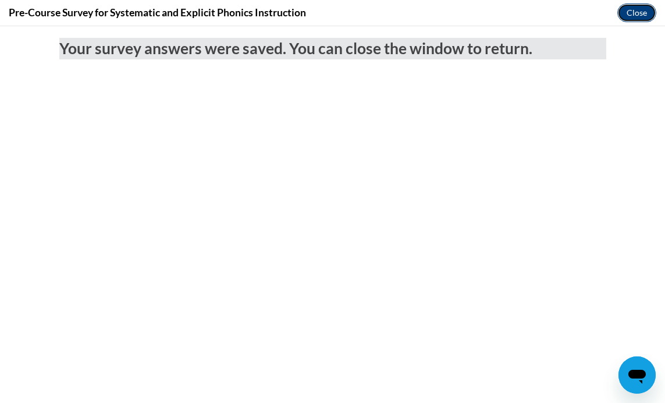
click at [634, 13] on button "Close" at bounding box center [636, 12] width 39 height 19
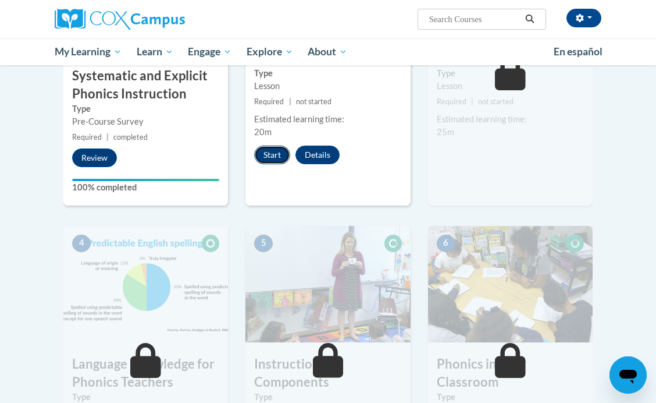
click at [271, 150] on button "Start" at bounding box center [272, 154] width 36 height 19
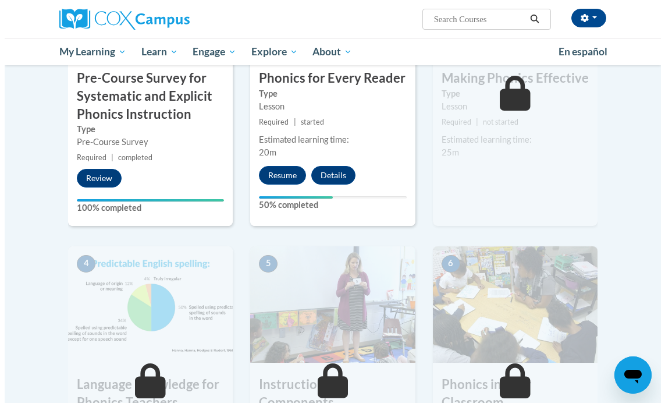
scroll to position [386, 0]
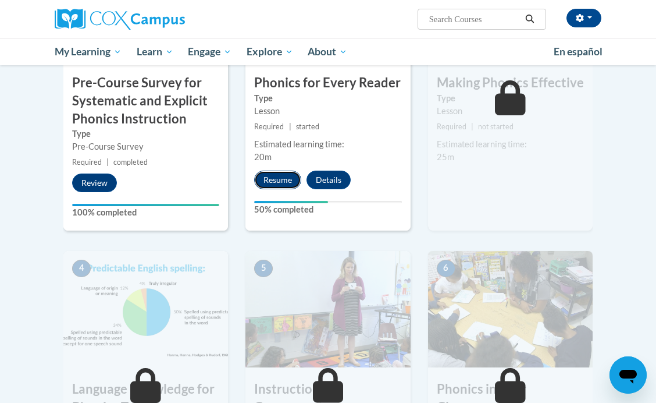
click at [273, 178] on button "Resume" at bounding box center [277, 179] width 47 height 19
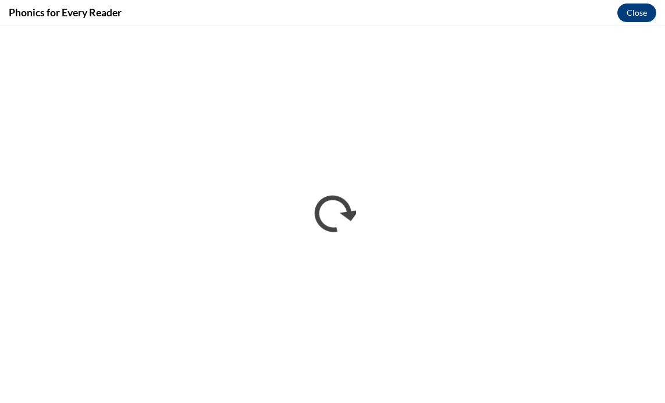
scroll to position [0, 0]
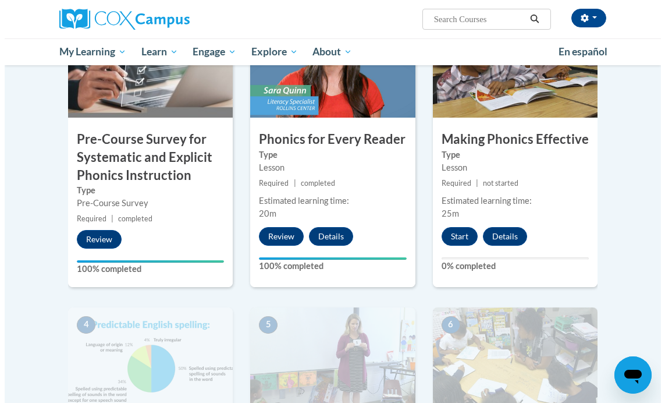
scroll to position [405, 0]
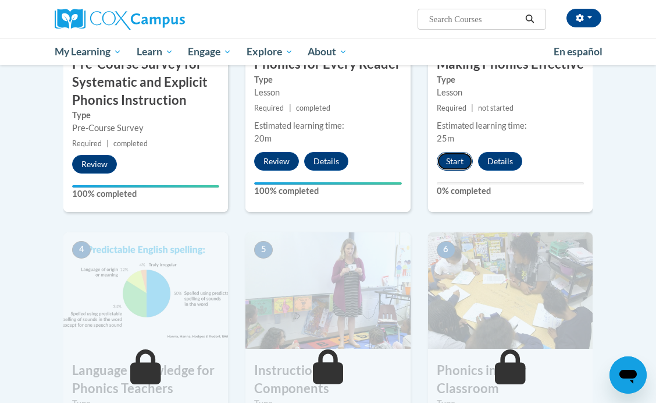
click at [447, 161] on button "Start" at bounding box center [455, 161] width 36 height 19
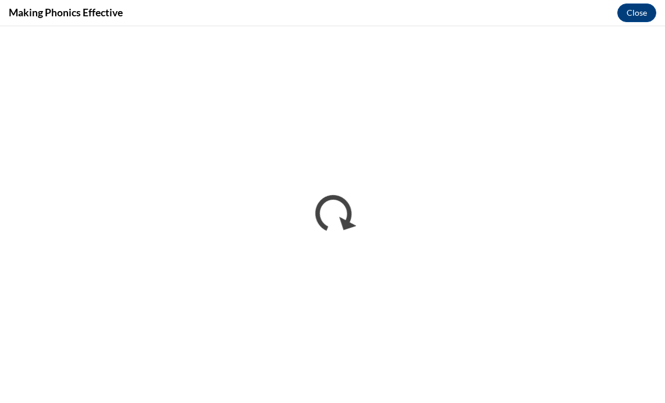
scroll to position [0, 0]
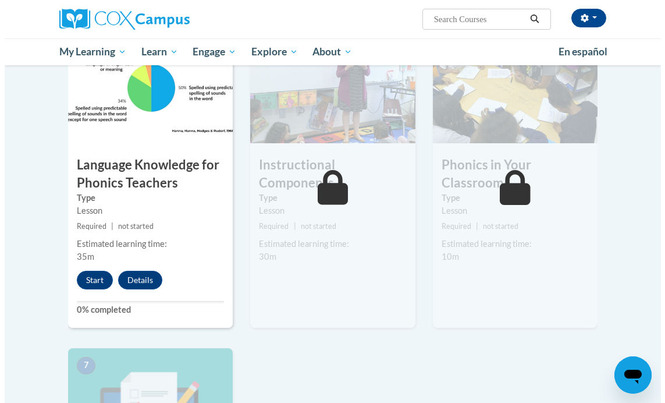
scroll to position [648, 0]
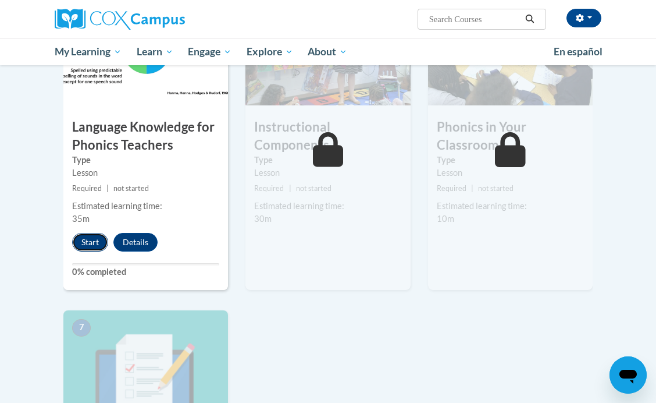
click at [92, 241] on button "Start" at bounding box center [90, 242] width 36 height 19
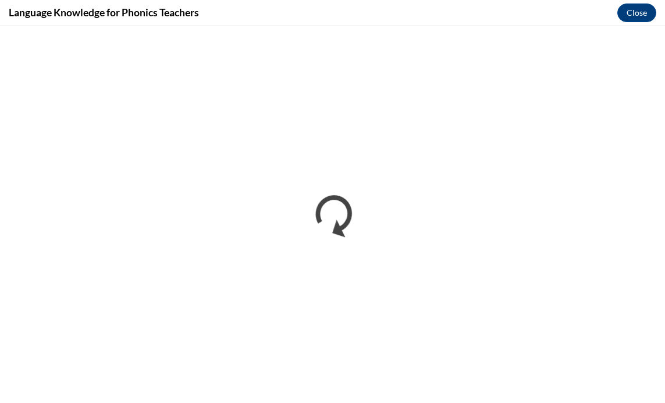
scroll to position [0, 0]
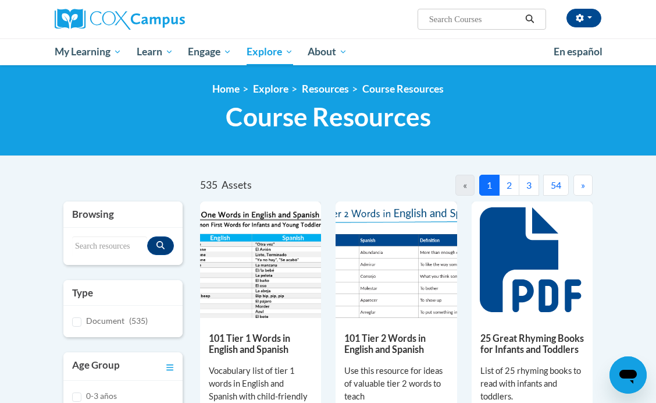
click at [506, 184] on button "2" at bounding box center [509, 185] width 20 height 21
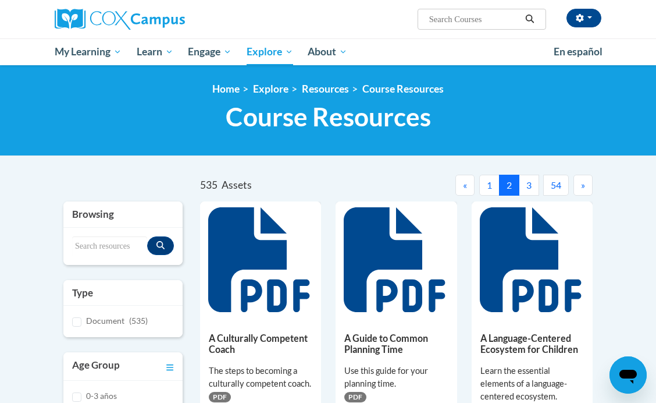
click at [525, 188] on button "3" at bounding box center [529, 185] width 20 height 21
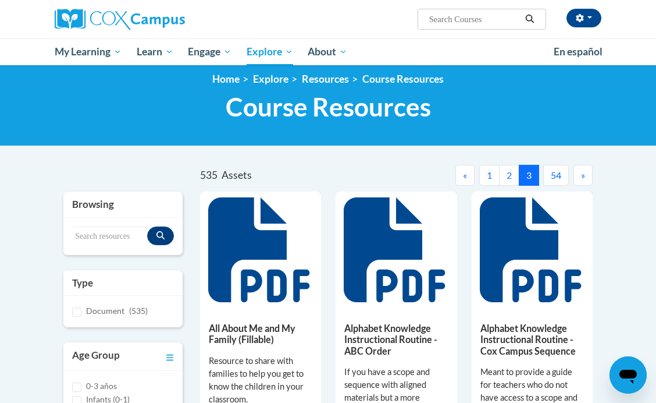
scroll to position [8, 0]
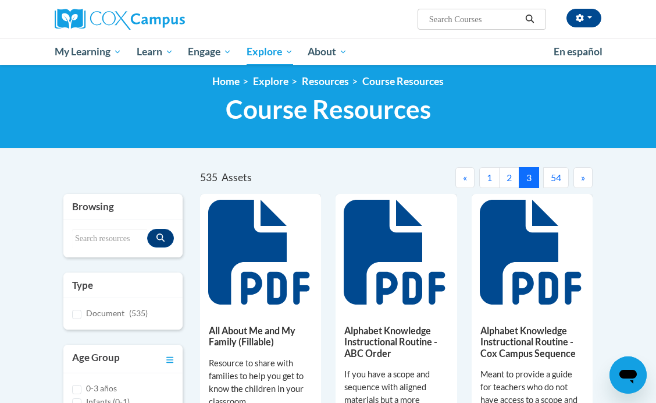
click at [581, 177] on span "»" at bounding box center [583, 177] width 4 height 11
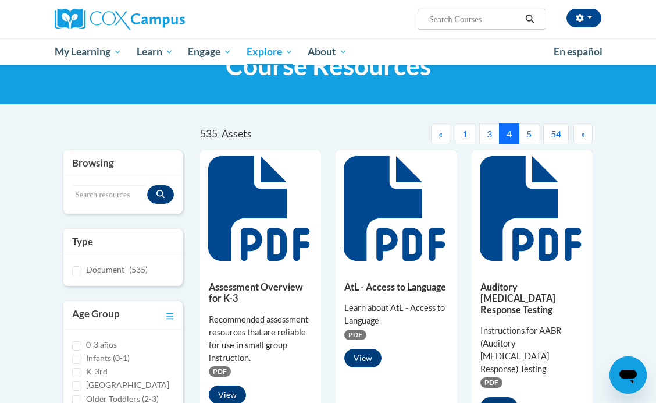
scroll to position [41, 0]
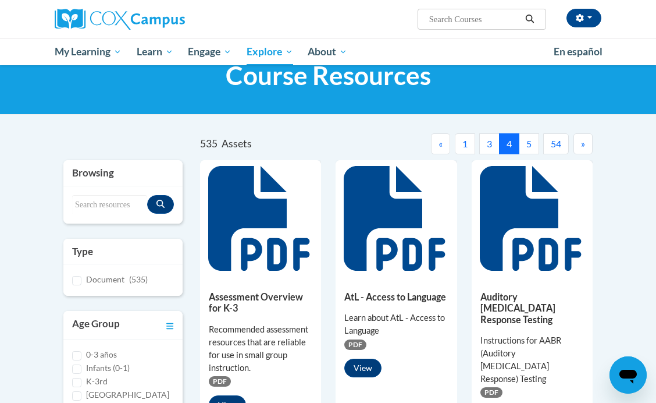
click at [526, 144] on button "5" at bounding box center [529, 143] width 20 height 21
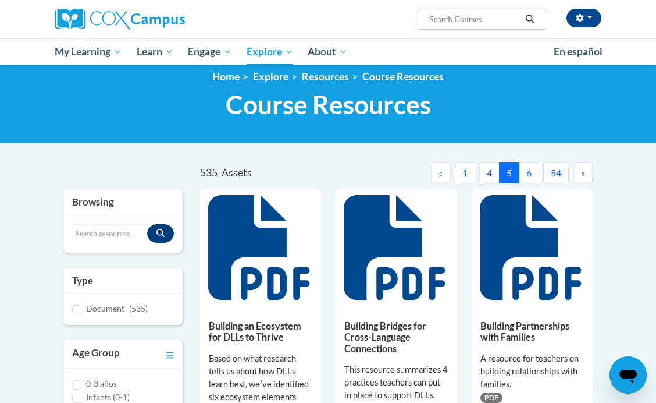
scroll to position [0, 0]
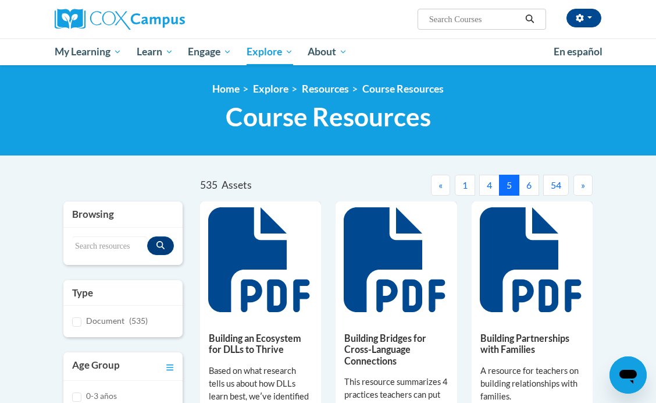
click at [529, 179] on button "6" at bounding box center [529, 185] width 20 height 21
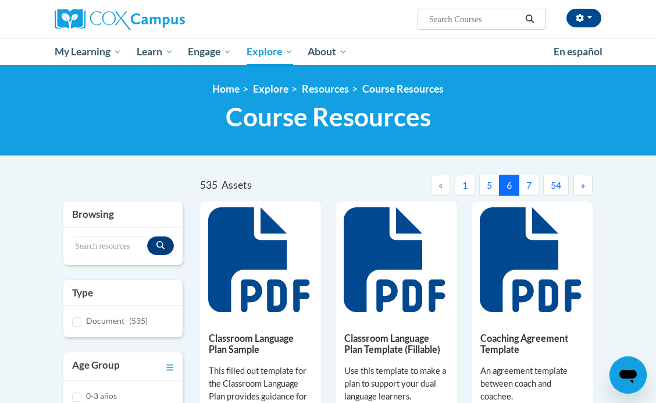
click at [526, 184] on button "7" at bounding box center [529, 185] width 20 height 21
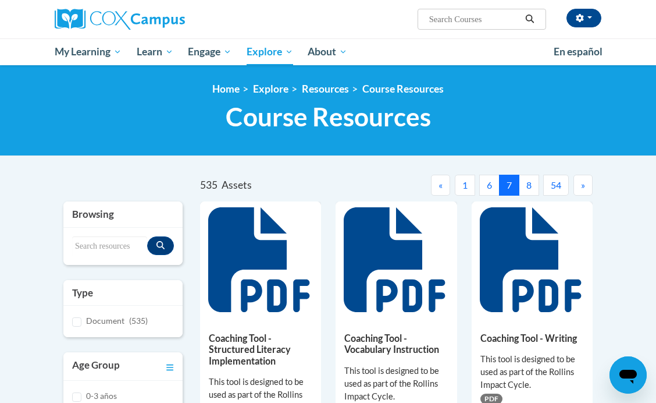
click at [529, 180] on button "8" at bounding box center [529, 185] width 20 height 21
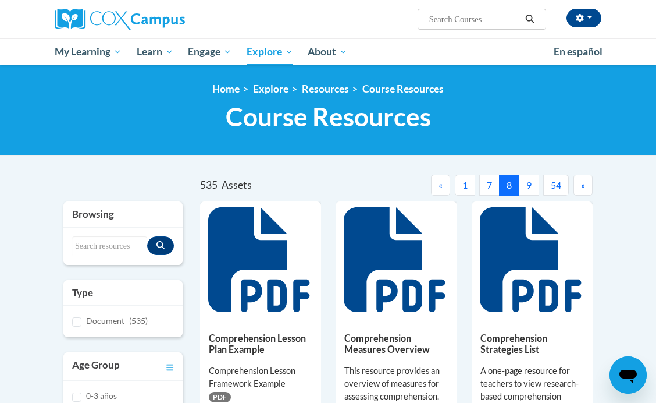
click at [528, 183] on button "9" at bounding box center [529, 185] width 20 height 21
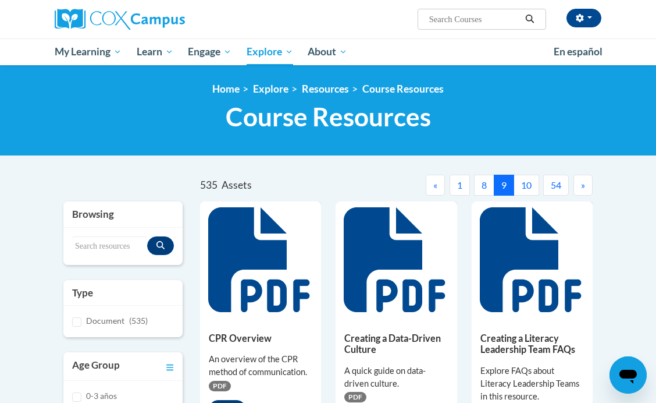
click at [533, 183] on button "10" at bounding box center [527, 185] width 26 height 21
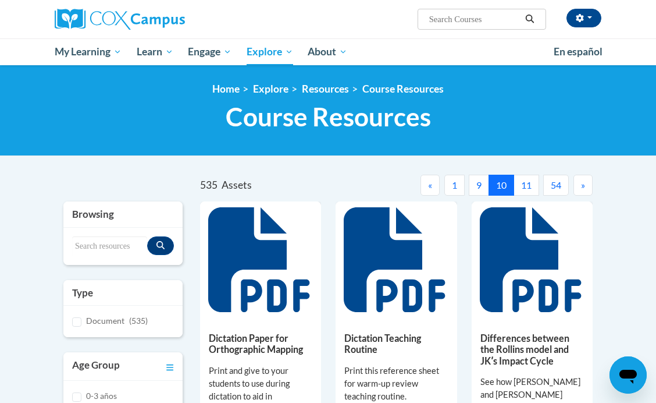
click at [529, 183] on button "11" at bounding box center [527, 185] width 26 height 21
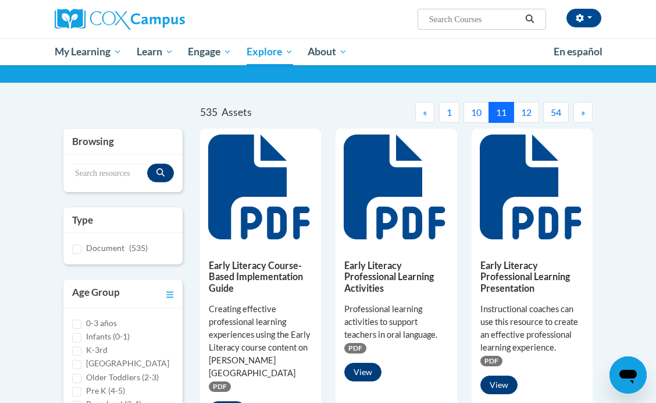
scroll to position [30, 0]
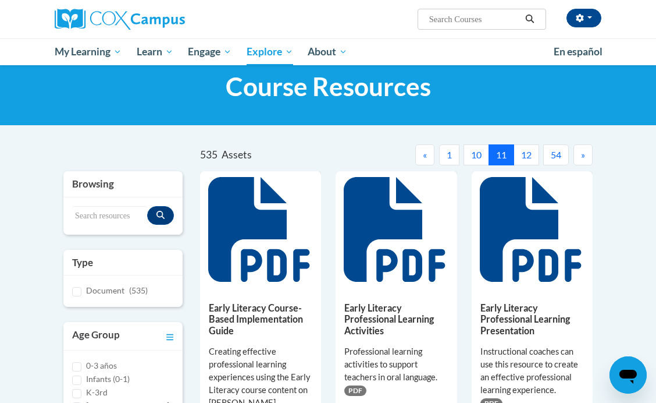
click at [530, 156] on button "12" at bounding box center [527, 154] width 26 height 21
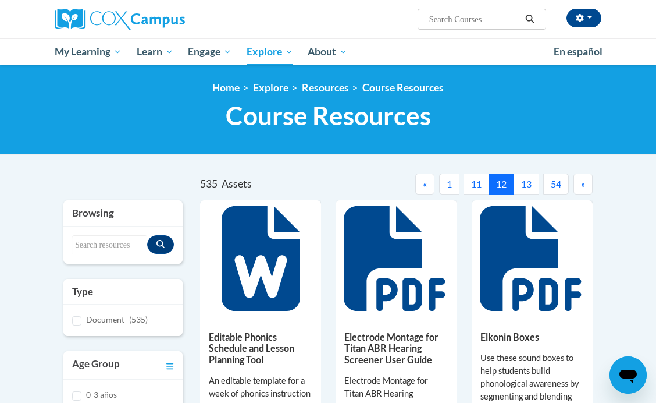
scroll to position [0, 0]
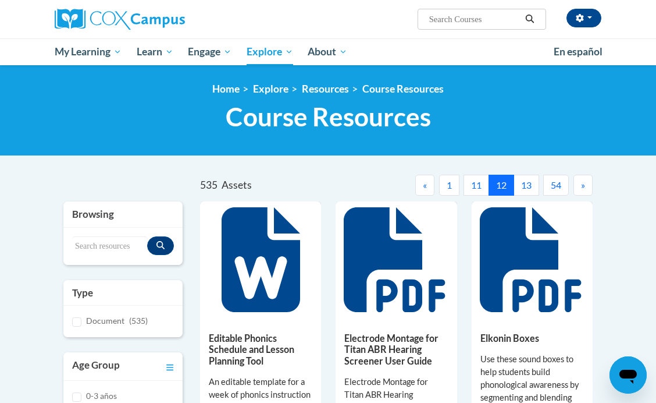
click at [524, 184] on button "13" at bounding box center [527, 185] width 26 height 21
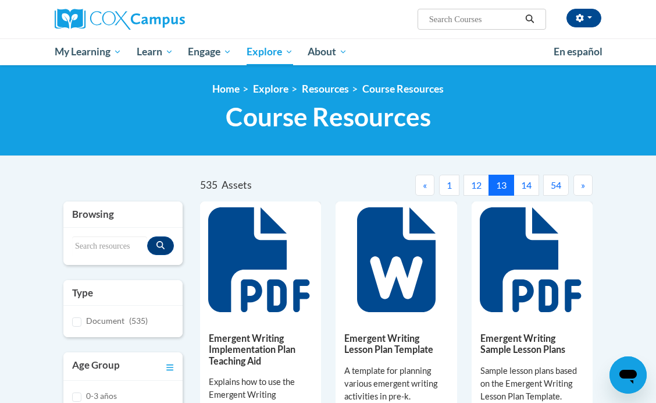
click at [529, 184] on button "14" at bounding box center [527, 185] width 26 height 21
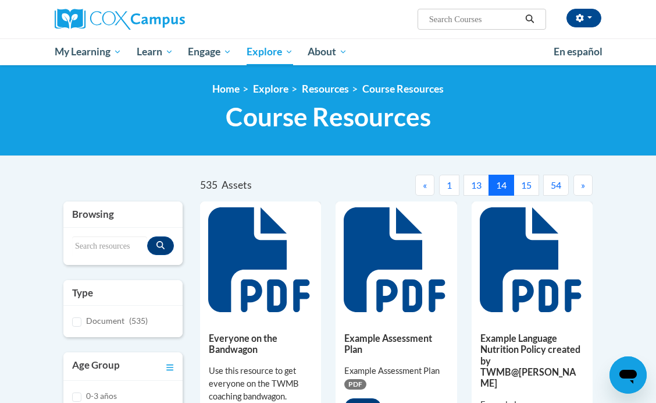
click at [529, 184] on button "15" at bounding box center [527, 185] width 26 height 21
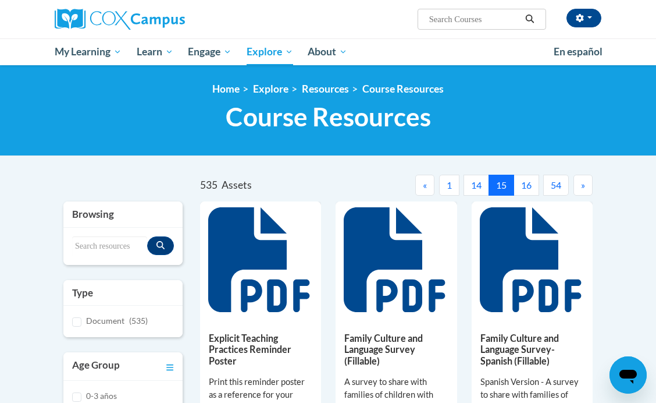
click at [529, 184] on button "16" at bounding box center [527, 185] width 26 height 21
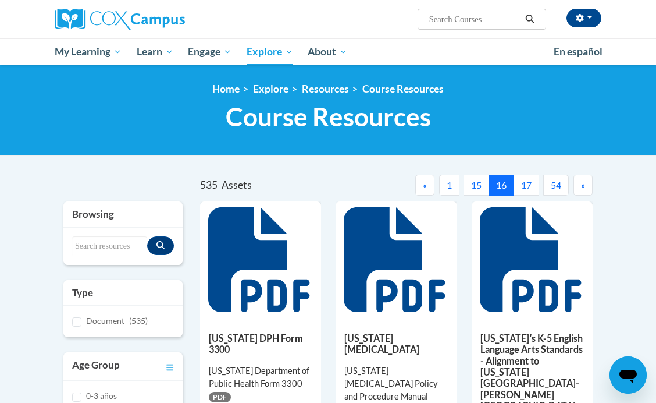
click at [528, 183] on button "17" at bounding box center [527, 185] width 26 height 21
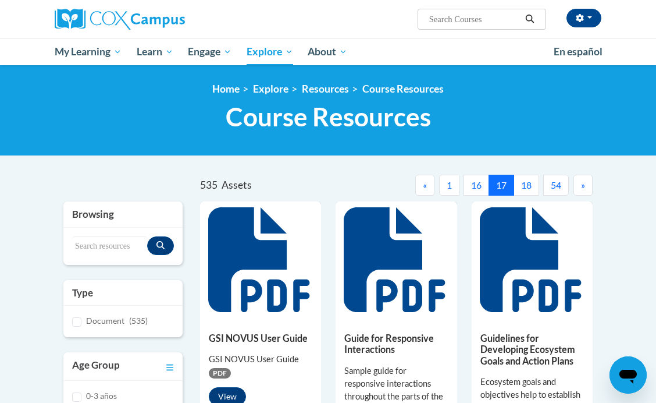
click at [528, 183] on button "18" at bounding box center [527, 185] width 26 height 21
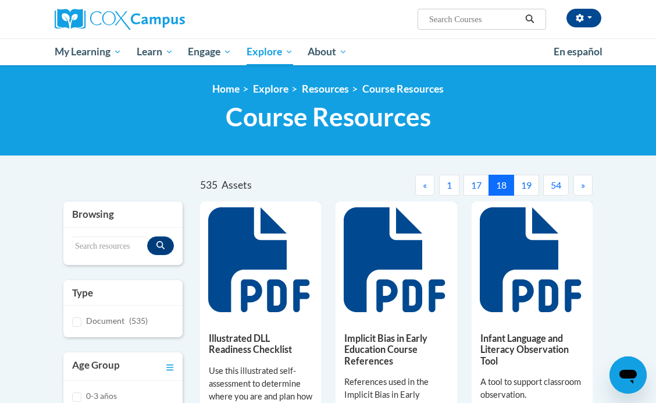
click at [528, 183] on button "19" at bounding box center [527, 185] width 26 height 21
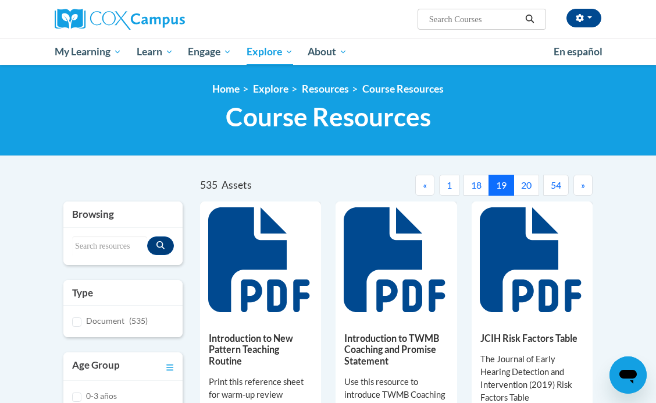
click at [528, 183] on button "20" at bounding box center [527, 185] width 26 height 21
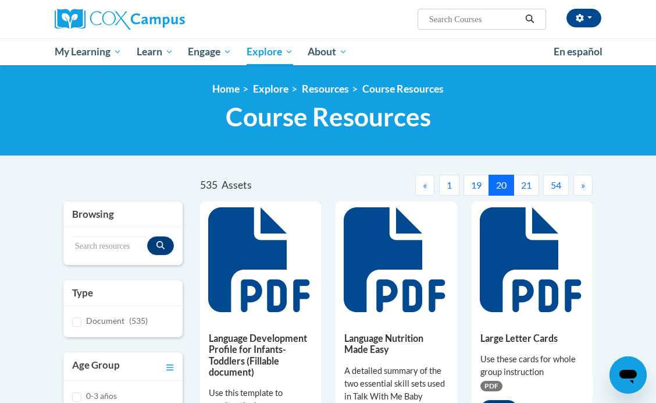
click at [528, 183] on button "21" at bounding box center [527, 185] width 26 height 21
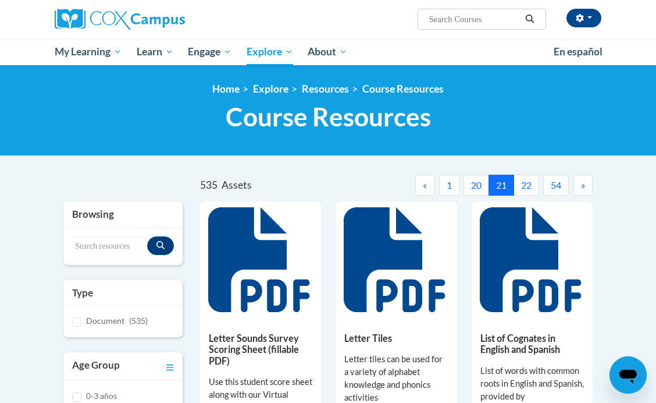
click at [528, 182] on button "22" at bounding box center [527, 185] width 26 height 21
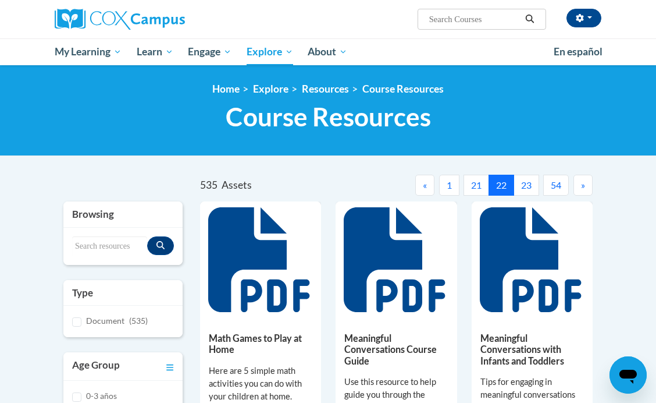
click at [528, 182] on button "23" at bounding box center [527, 185] width 26 height 21
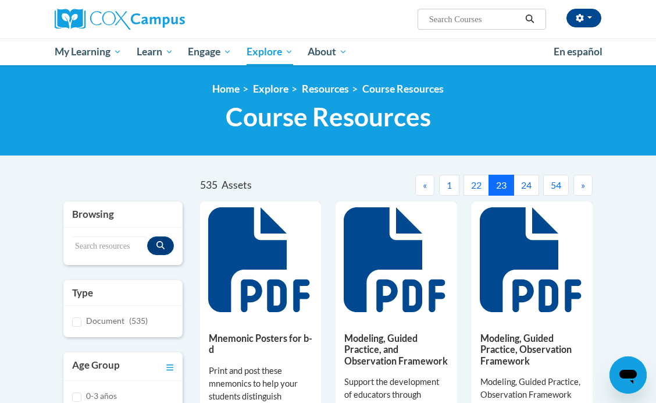
click at [528, 182] on button "24" at bounding box center [527, 185] width 26 height 21
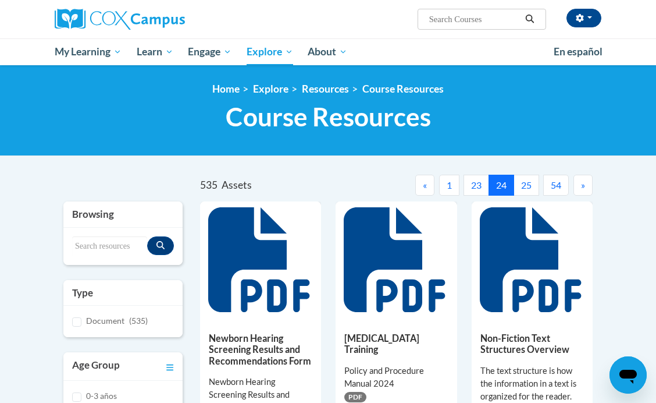
click at [528, 182] on button "25" at bounding box center [527, 185] width 26 height 21
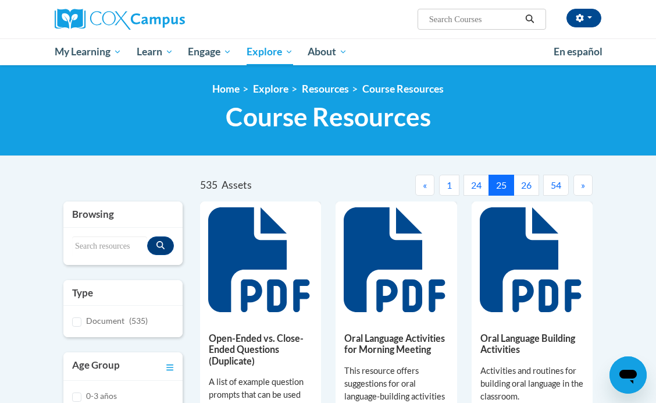
click at [524, 184] on button "26" at bounding box center [527, 185] width 26 height 21
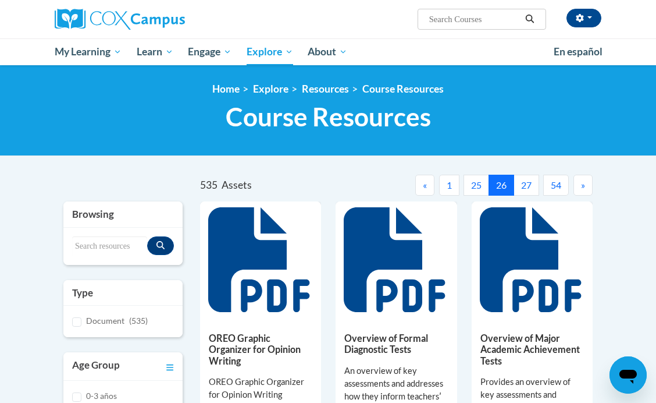
click at [524, 184] on button "27" at bounding box center [527, 185] width 26 height 21
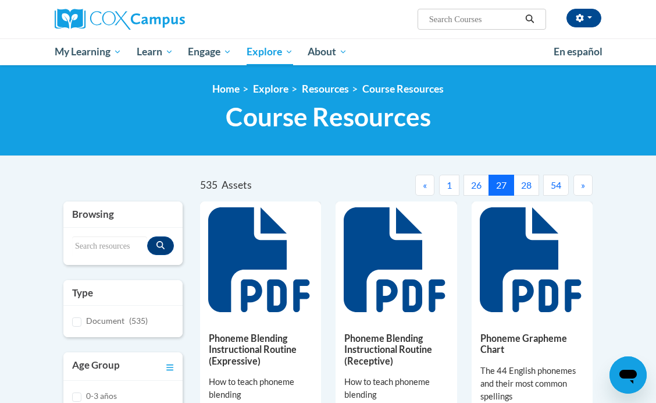
click at [528, 183] on button "28" at bounding box center [527, 185] width 26 height 21
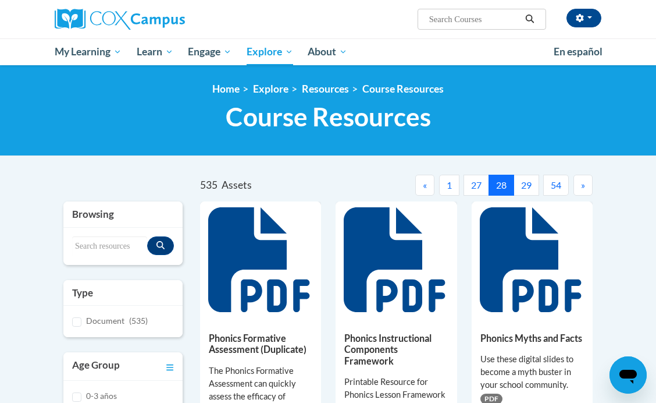
click at [528, 183] on button "29" at bounding box center [527, 185] width 26 height 21
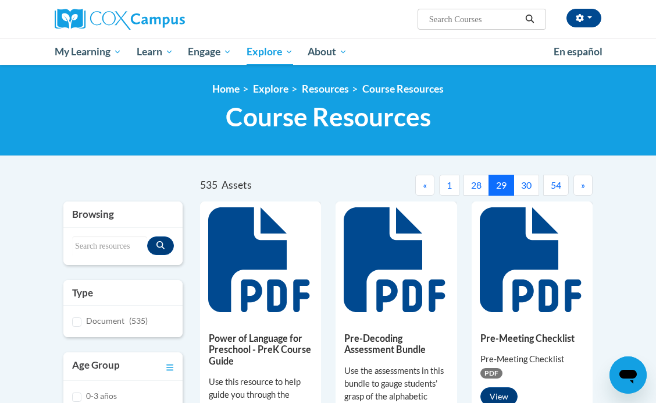
click at [528, 183] on button "30" at bounding box center [527, 185] width 26 height 21
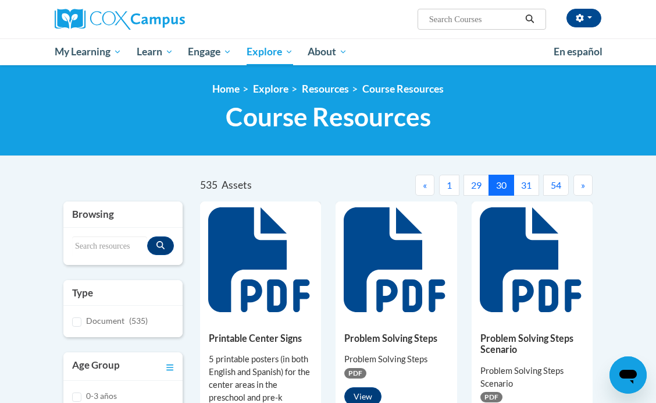
click at [528, 183] on button "31" at bounding box center [527, 185] width 26 height 21
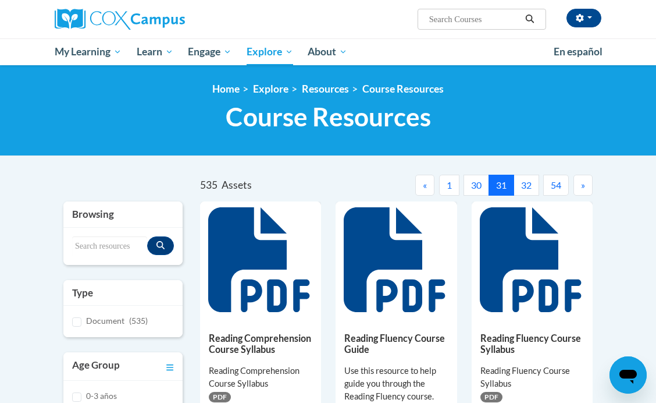
click at [528, 183] on button "32" at bounding box center [527, 185] width 26 height 21
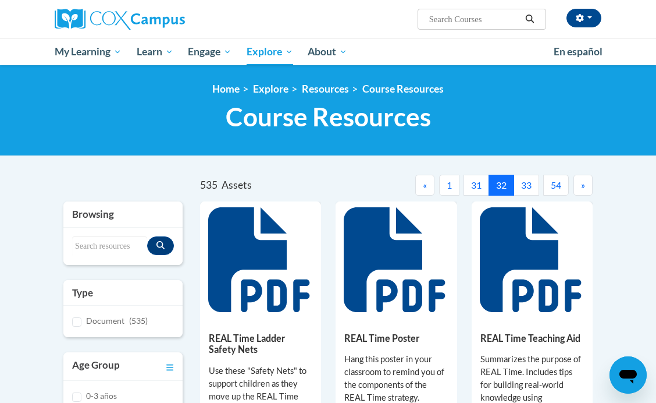
click at [528, 183] on button "33" at bounding box center [527, 185] width 26 height 21
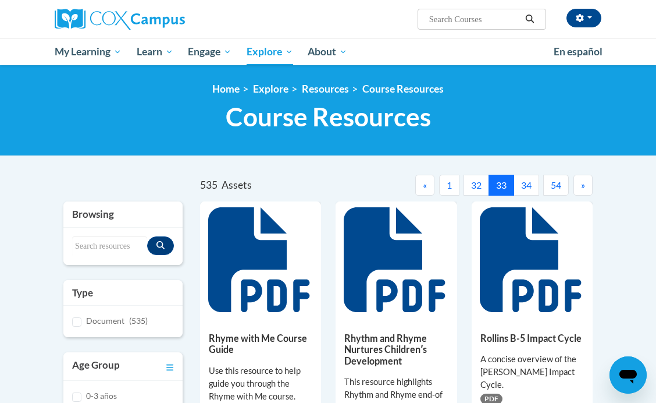
click at [526, 184] on button "34" at bounding box center [527, 185] width 26 height 21
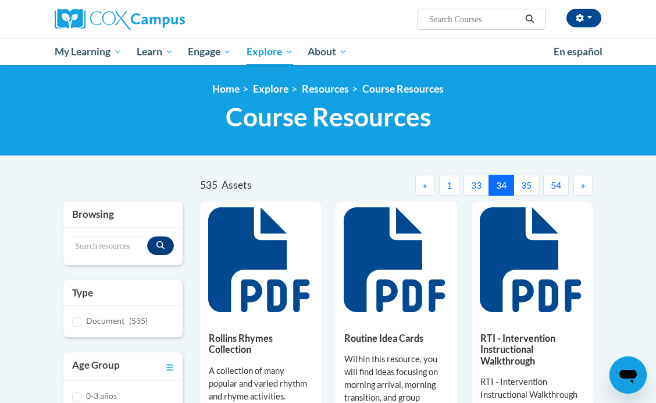
click at [526, 184] on button "35" at bounding box center [527, 185] width 26 height 21
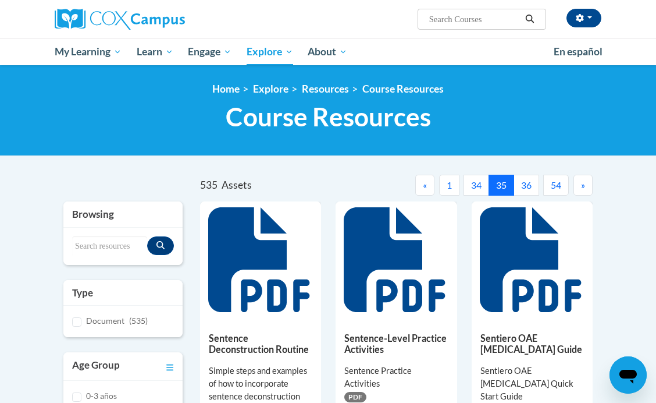
click at [526, 184] on button "36" at bounding box center [527, 185] width 26 height 21
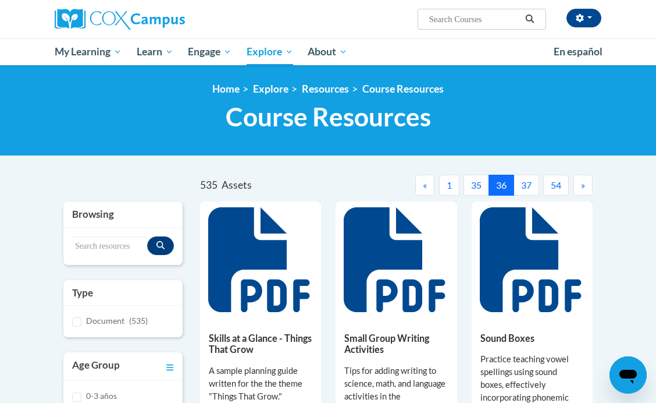
click at [526, 184] on button "37" at bounding box center [527, 185] width 26 height 21
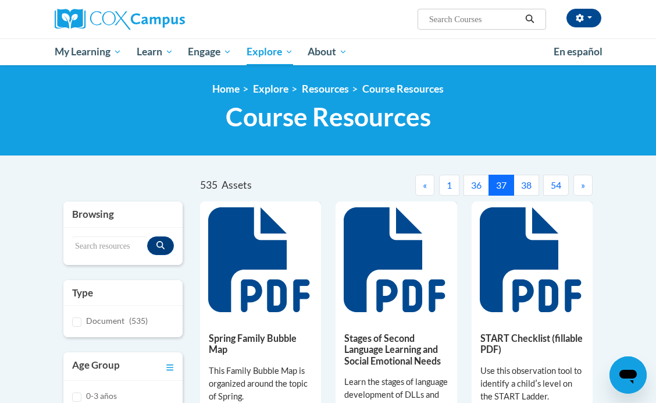
click at [526, 184] on button "38" at bounding box center [527, 185] width 26 height 21
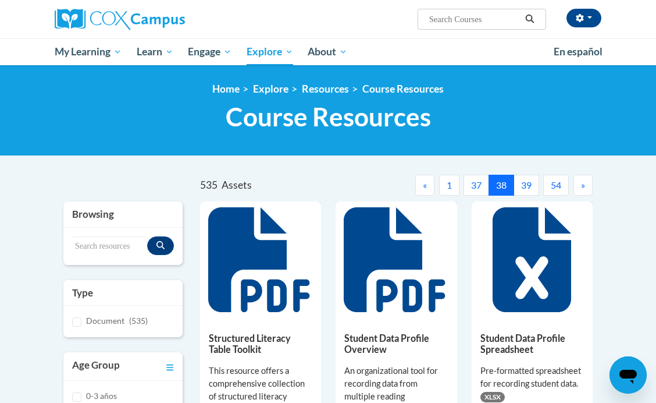
click at [526, 186] on button "39" at bounding box center [527, 185] width 26 height 21
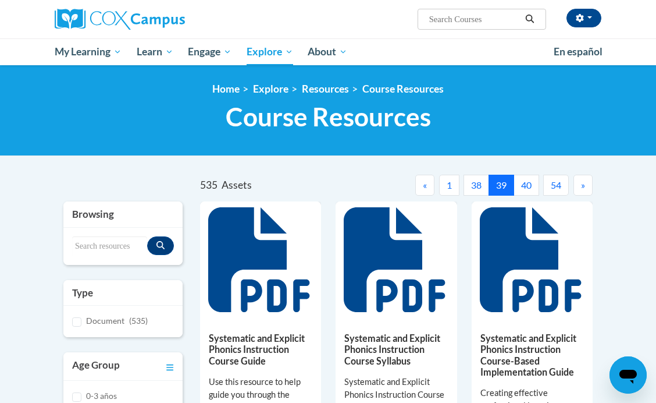
click at [528, 186] on button "40" at bounding box center [527, 185] width 26 height 21
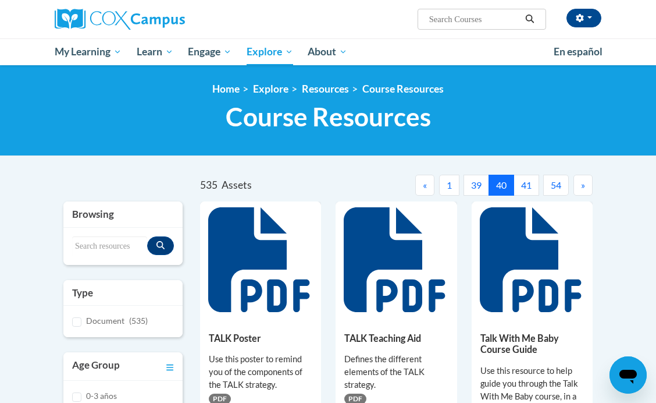
click at [529, 187] on button "41" at bounding box center [527, 185] width 26 height 21
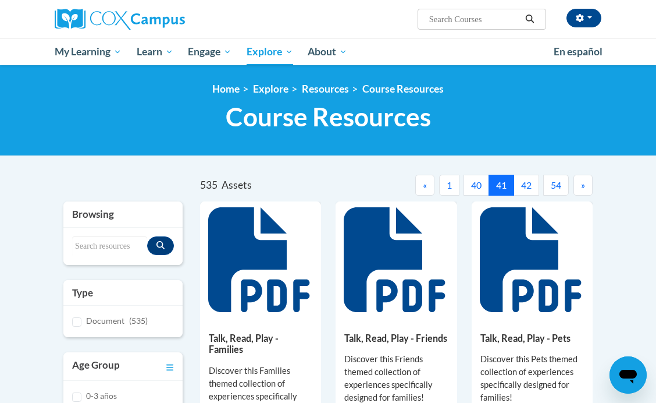
click at [530, 187] on button "42" at bounding box center [527, 185] width 26 height 21
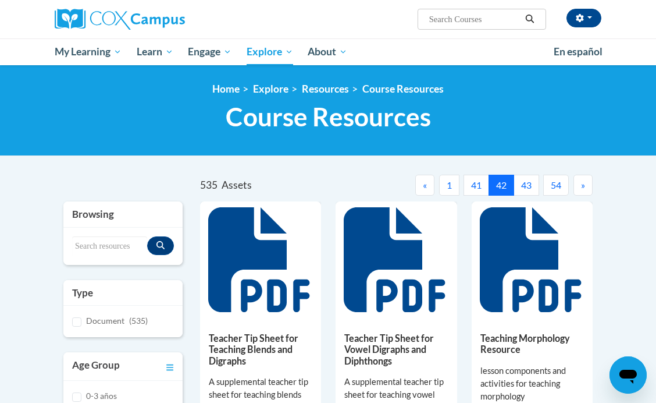
click at [529, 185] on button "43" at bounding box center [527, 185] width 26 height 21
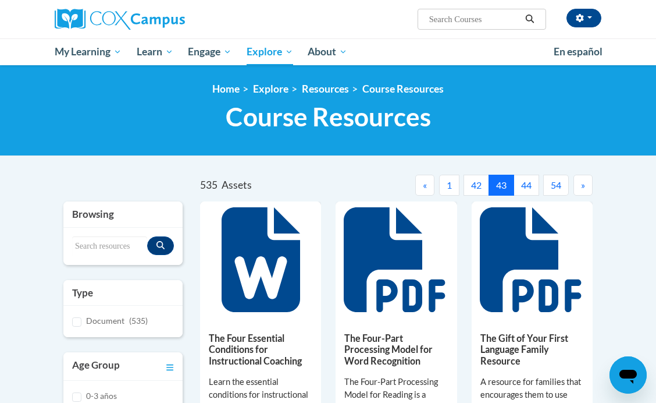
click at [525, 186] on button "44" at bounding box center [527, 185] width 26 height 21
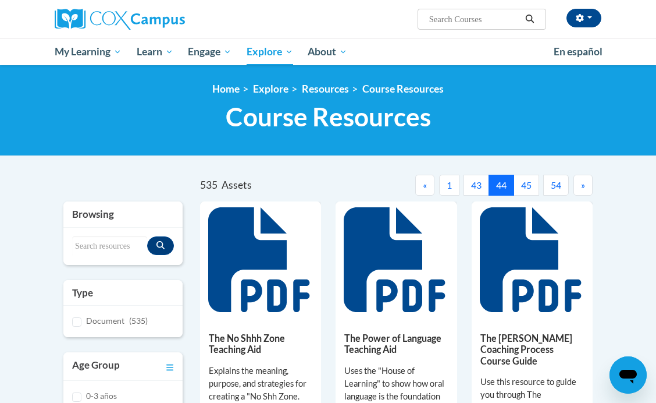
click at [525, 186] on button "45" at bounding box center [527, 185] width 26 height 21
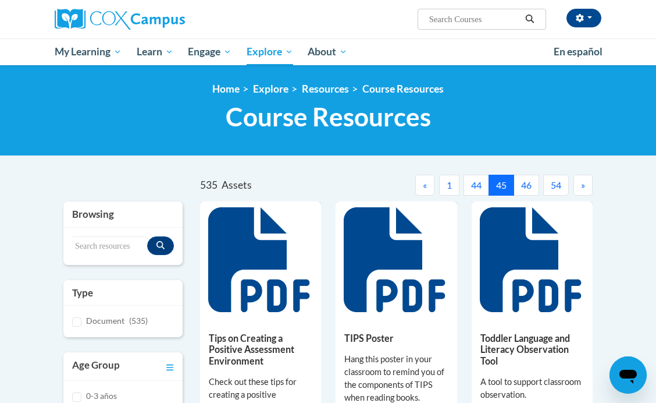
click at [525, 186] on button "46" at bounding box center [527, 185] width 26 height 21
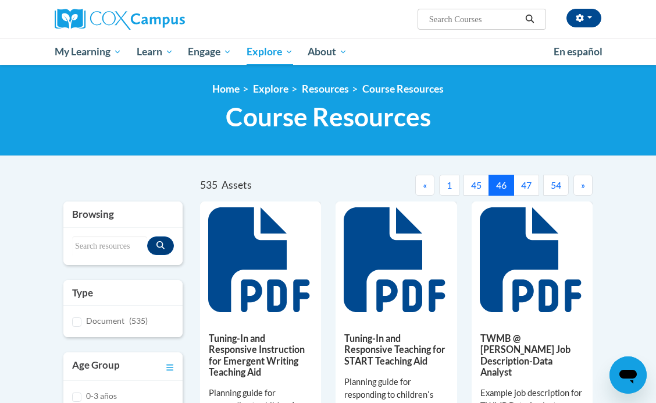
click at [525, 186] on button "47" at bounding box center [527, 185] width 26 height 21
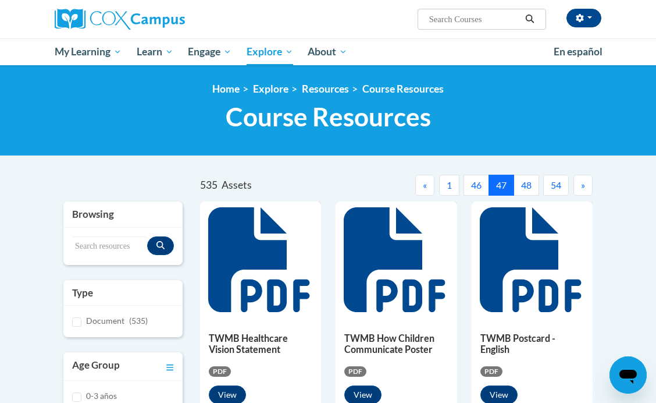
click at [522, 180] on button "48" at bounding box center [527, 185] width 26 height 21
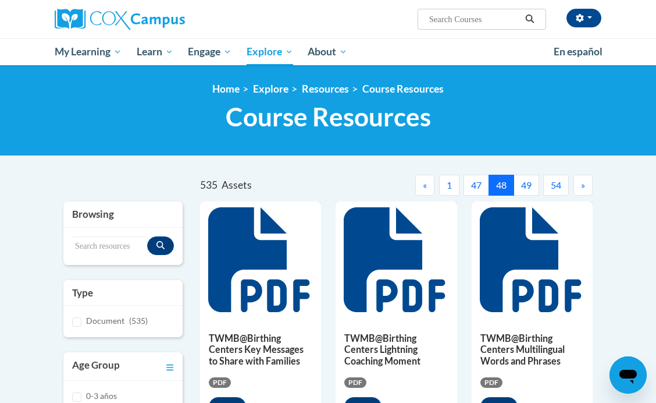
click at [522, 181] on button "49" at bounding box center [527, 185] width 26 height 21
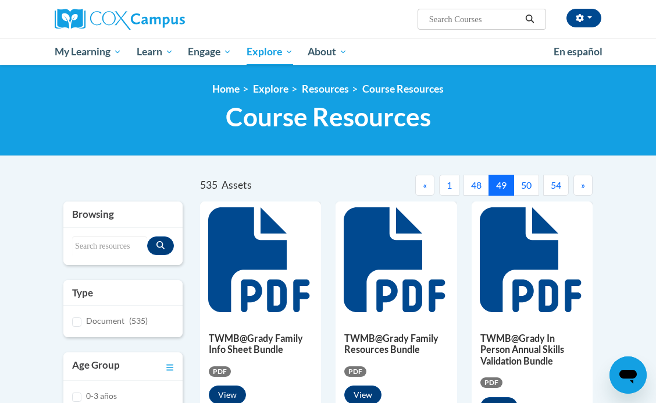
click at [522, 181] on button "50" at bounding box center [527, 185] width 26 height 21
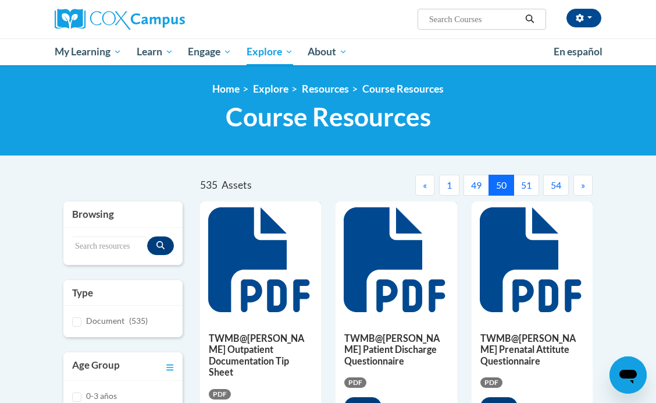
click at [522, 181] on button "51" at bounding box center [527, 185] width 26 height 21
click at [522, 182] on button "52" at bounding box center [527, 185] width 26 height 21
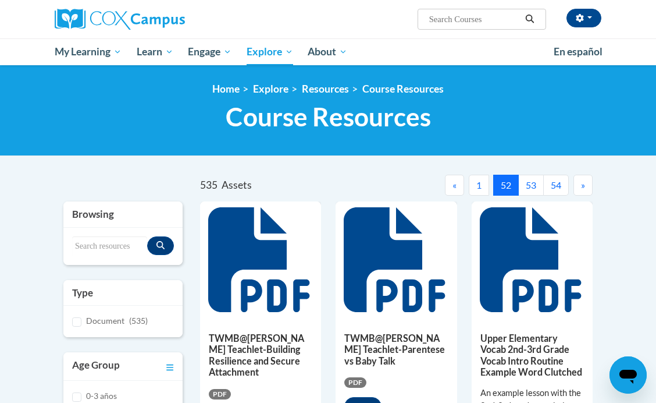
click at [526, 185] on button "53" at bounding box center [531, 185] width 26 height 21
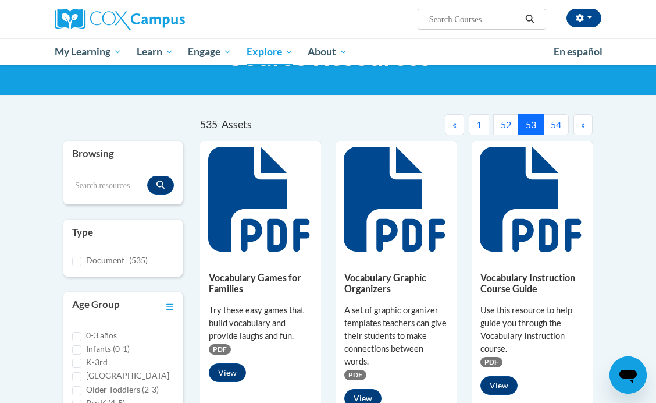
scroll to position [12, 0]
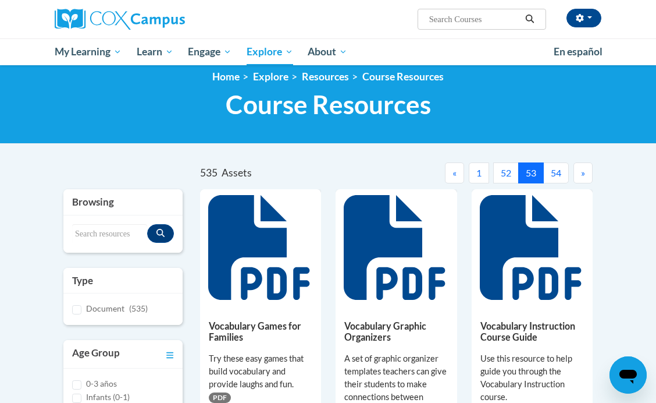
click at [552, 173] on button "54" at bounding box center [556, 172] width 26 height 21
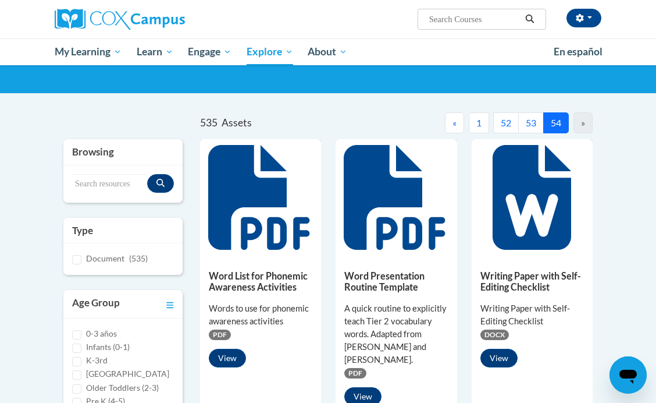
scroll to position [0, 0]
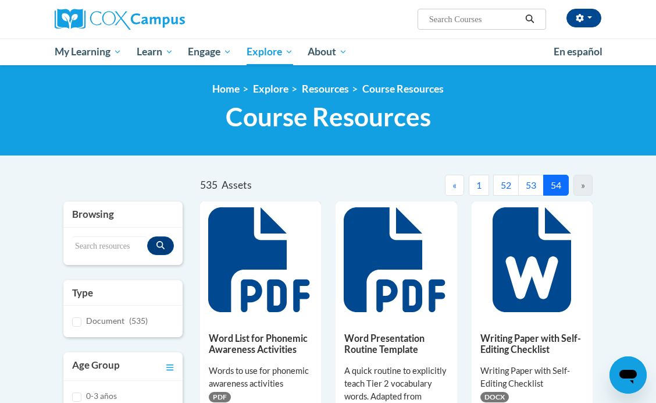
click at [581, 183] on div "»" at bounding box center [583, 185] width 19 height 21
click at [89, 246] on input "Search resources" at bounding box center [109, 246] width 75 height 20
paste input "44 Phonemes"
click at [159, 243] on icon "Search resources" at bounding box center [160, 245] width 8 height 8
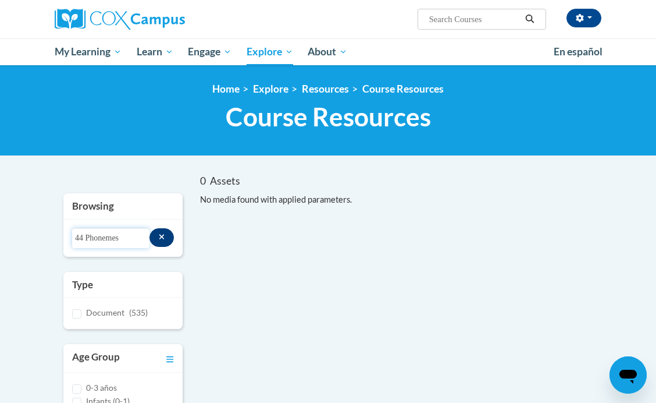
click at [84, 237] on input "44 Phonemes" at bounding box center [110, 238] width 77 height 20
type input "Phonemes"
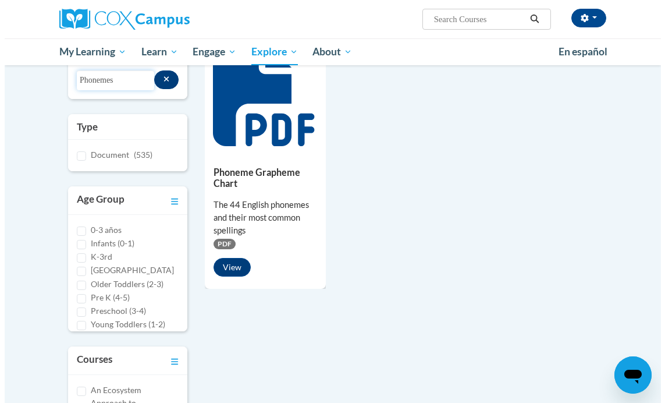
scroll to position [161, 0]
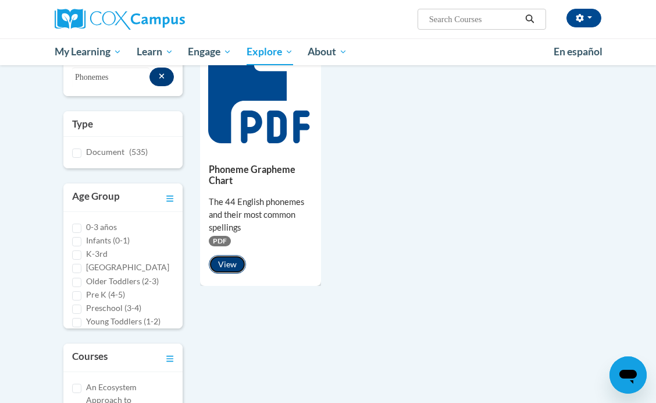
click at [223, 257] on button "View" at bounding box center [227, 264] width 37 height 19
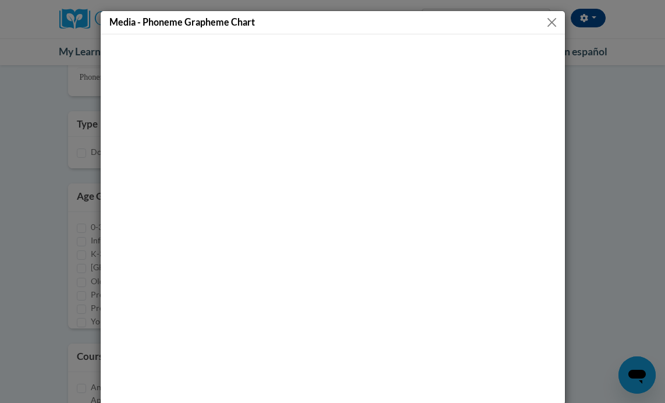
scroll to position [12, 0]
